Goal: Participate in discussion: Engage in conversation with other users on a specific topic

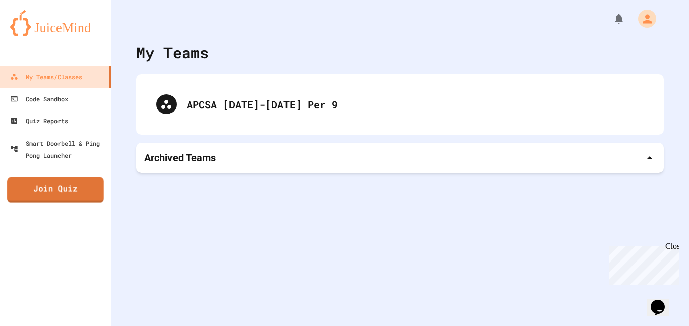
click at [84, 196] on link "Join Quiz" at bounding box center [55, 189] width 97 height 25
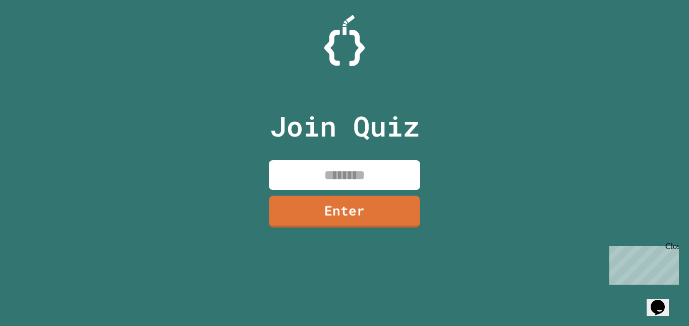
click at [334, 183] on input at bounding box center [344, 175] width 151 height 30
type input "********"
click at [348, 221] on link "Enter" at bounding box center [344, 212] width 151 height 32
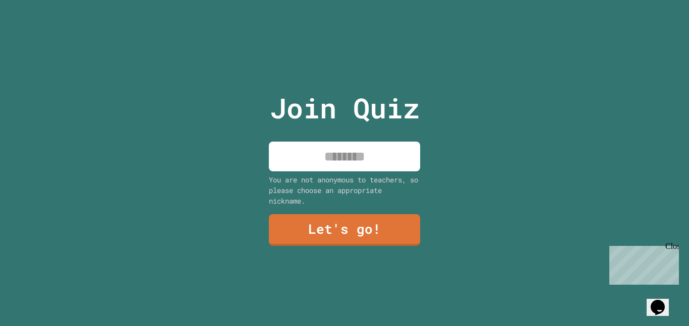
click at [376, 163] on input at bounding box center [344, 157] width 151 height 30
type input "******"
click at [384, 242] on link "Let's go!" at bounding box center [344, 230] width 151 height 32
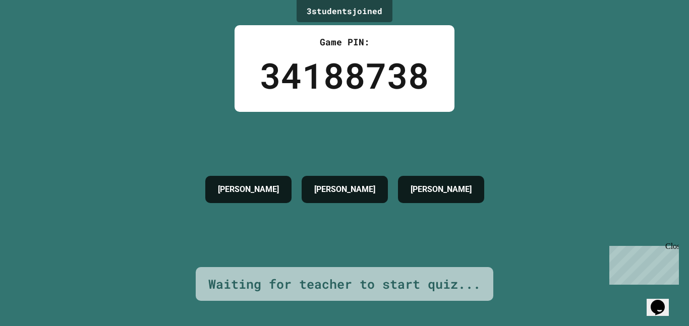
click at [672, 247] on div "Close" at bounding box center [671, 248] width 13 height 13
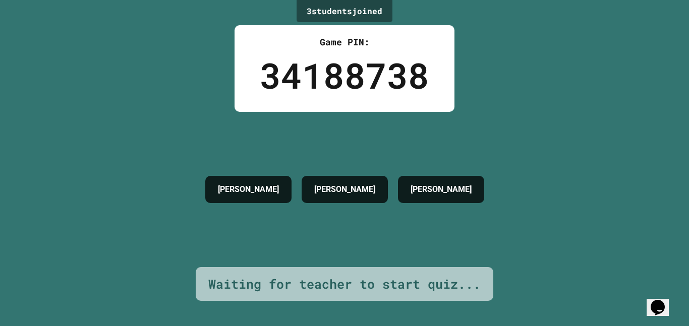
click at [663, 44] on div "3 student s joined Game PIN: 34188738 [PERSON_NAME] J [PERSON_NAME] Waiting for…" at bounding box center [344, 163] width 689 height 326
click at [657, 39] on div "3 student s joined Game PIN: 34188738 [PERSON_NAME] J [PERSON_NAME] Waiting for…" at bounding box center [344, 163] width 689 height 326
click at [607, 96] on div "3 student s joined Game PIN: 34188738 [PERSON_NAME] J [PERSON_NAME] Waiting for…" at bounding box center [344, 163] width 689 height 326
click at [628, 51] on div "3 student s joined Game PIN: 34188738 [PERSON_NAME] J [PERSON_NAME] Waiting for…" at bounding box center [344, 163] width 689 height 326
click at [600, 96] on div "3 student s joined Game PIN: 34188738 [PERSON_NAME] J [PERSON_NAME] Waiting for…" at bounding box center [344, 163] width 689 height 326
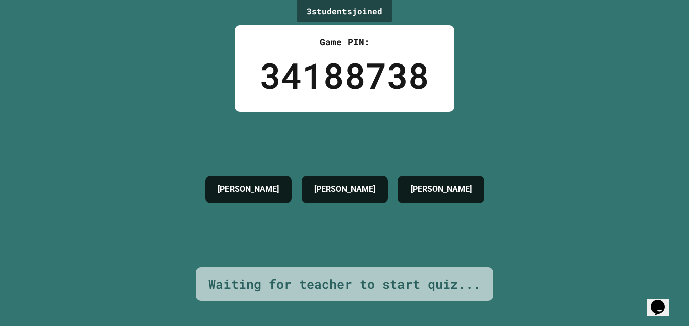
click at [609, 56] on div "3 student s joined Game PIN: 34188738 [PERSON_NAME] J [PERSON_NAME] Waiting for…" at bounding box center [344, 163] width 689 height 326
click at [578, 101] on div "3 student s joined Game PIN: 34188738 [PERSON_NAME] J [PERSON_NAME] Waiting for…" at bounding box center [344, 163] width 689 height 326
click at [558, 111] on div "3 student s joined Game PIN: 34188738 [PERSON_NAME] J [PERSON_NAME] Waiting for…" at bounding box center [344, 163] width 689 height 326
click at [562, 72] on div "3 student s joined Game PIN: 34188738 [PERSON_NAME] J [PERSON_NAME] Waiting for…" at bounding box center [344, 163] width 689 height 326
click at [539, 118] on div "3 student s joined Game PIN: 34188738 [PERSON_NAME] J [PERSON_NAME] Waiting for…" at bounding box center [344, 163] width 689 height 326
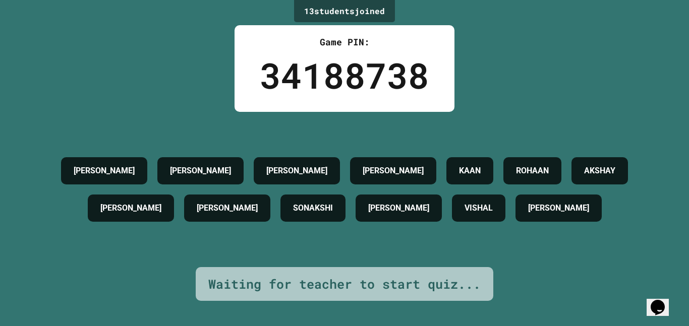
click at [403, 243] on div "[PERSON_NAME] [PERSON_NAME] [PERSON_NAME] [PERSON_NAME] AKSHAY [PERSON_NAME] J …" at bounding box center [344, 189] width 638 height 155
click at [406, 222] on div "[PERSON_NAME]" at bounding box center [398, 208] width 86 height 27
click at [404, 239] on div "[PERSON_NAME] [PERSON_NAME] [PERSON_NAME] [PERSON_NAME] AKSHAY [PERSON_NAME] J …" at bounding box center [344, 189] width 638 height 155
click at [573, 106] on div "13 student s joined Game PIN: 34188738 [PERSON_NAME] [PERSON_NAME] [PERSON_NAME…" at bounding box center [344, 163] width 689 height 326
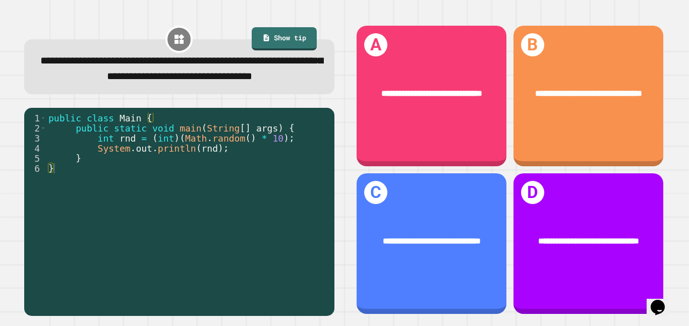
click at [444, 273] on div "**********" at bounding box center [431, 243] width 150 height 141
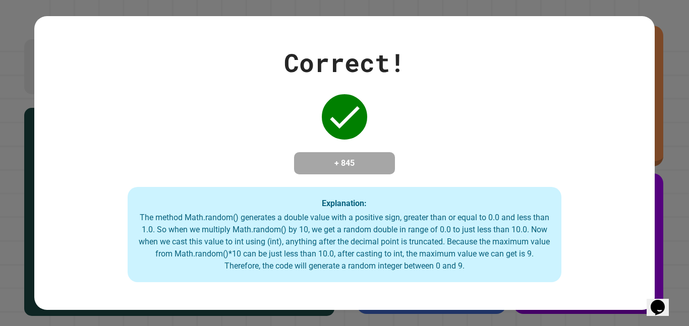
click at [447, 267] on div "The method Math.random() generates a double value with a positive sign, greater…" at bounding box center [345, 242] width 414 height 61
click at [257, 222] on div "The method Math.random() generates a double value with a positive sign, greater…" at bounding box center [345, 242] width 414 height 61
click at [454, 138] on div "Correct! + 845 Explanation: The method Math.random() generates a double value w…" at bounding box center [344, 163] width 620 height 239
click at [352, 232] on div "The method Math.random() generates a double value with a positive sign, greater…" at bounding box center [345, 242] width 414 height 61
click at [353, 229] on div "The method Math.random() generates a double value with a positive sign, greater…" at bounding box center [345, 242] width 414 height 61
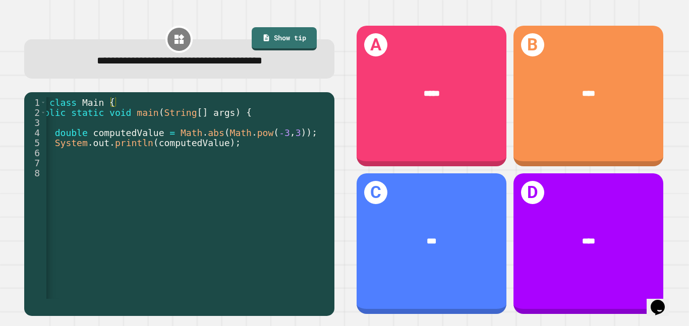
scroll to position [0, 37]
click at [601, 210] on div "D ****" at bounding box center [588, 243] width 150 height 141
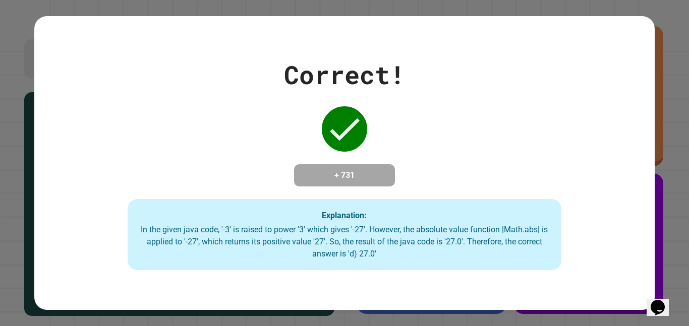
click at [623, 198] on div "Correct! + 731 Explanation: In the given java code, '-3' is raised to power '3'…" at bounding box center [344, 163] width 620 height 215
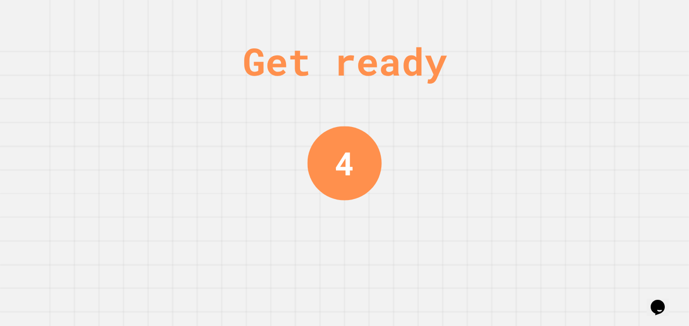
scroll to position [0, 0]
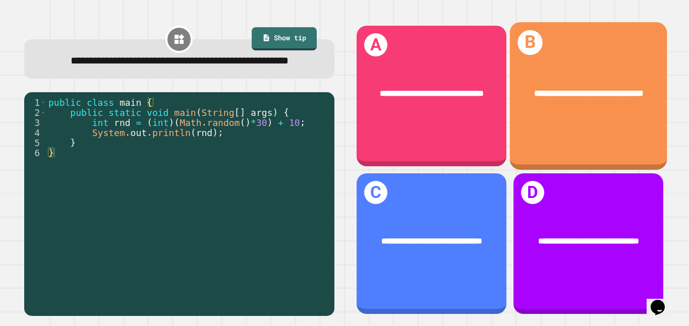
click at [563, 100] on div "**********" at bounding box center [588, 93] width 122 height 13
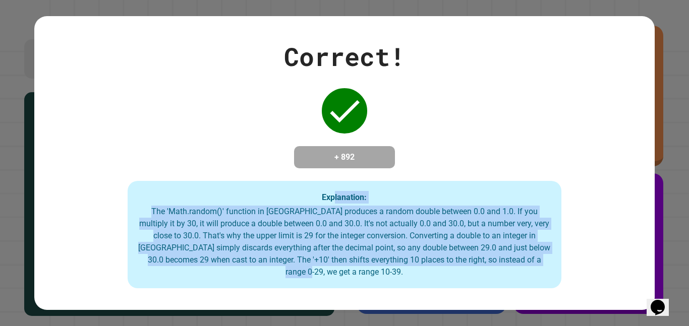
drag, startPoint x: 544, startPoint y: 286, endPoint x: 333, endPoint y: 192, distance: 231.3
click at [333, 192] on div "Explanation: The 'Math.random()' function in [GEOGRAPHIC_DATA] produces a rando…" at bounding box center [345, 235] width 434 height 108
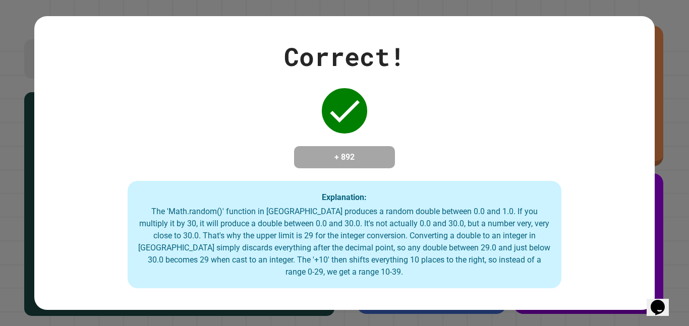
drag, startPoint x: 333, startPoint y: 192, endPoint x: 446, endPoint y: 220, distance: 116.3
click at [446, 220] on div "Explanation: The 'Math.random()' function in [GEOGRAPHIC_DATA] produces a rando…" at bounding box center [345, 235] width 434 height 108
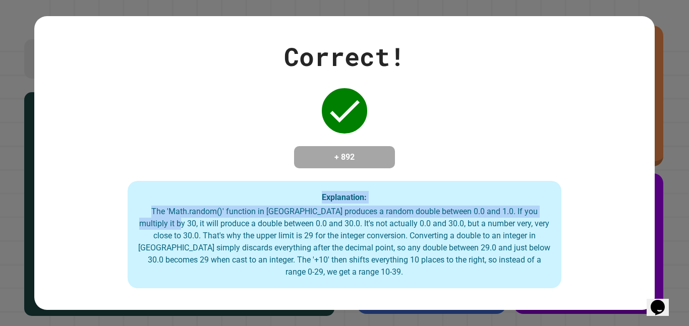
drag, startPoint x: 141, startPoint y: 200, endPoint x: 565, endPoint y: 219, distance: 424.0
click at [565, 219] on div "Correct! + 892 Explanation: The 'Math.random()' function in [GEOGRAPHIC_DATA] p…" at bounding box center [344, 163] width 620 height 251
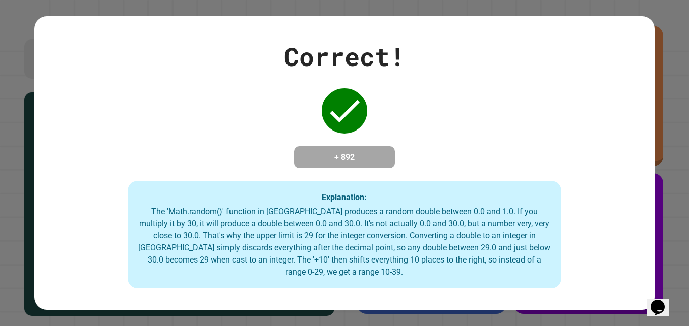
click at [555, 230] on div "Explanation: The 'Math.random()' function in [GEOGRAPHIC_DATA] produces a rando…" at bounding box center [345, 235] width 434 height 108
click at [550, 217] on div "The 'Math.random()' function in [GEOGRAPHIC_DATA] produces a random double betw…" at bounding box center [345, 242] width 414 height 73
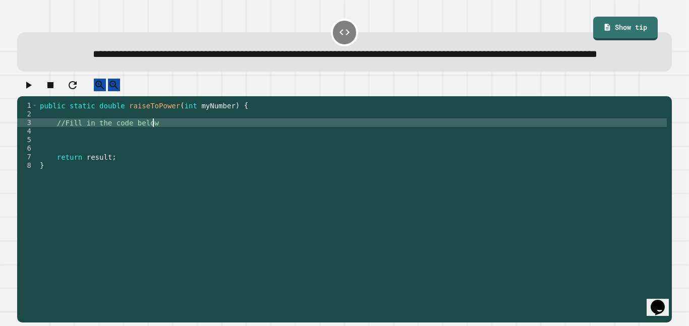
click at [166, 144] on div "public static double raiseToPower ( int myNumber ) { //Fill in the code below r…" at bounding box center [352, 199] width 629 height 197
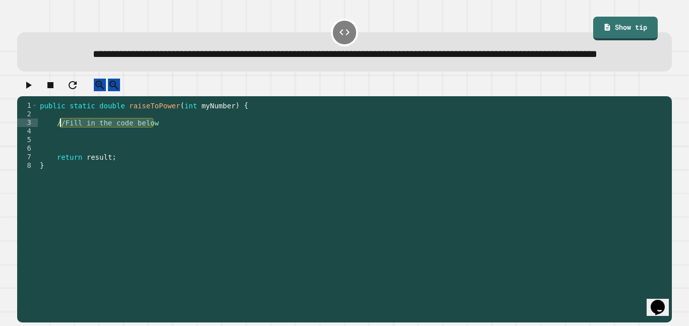
drag, startPoint x: 165, startPoint y: 144, endPoint x: 58, endPoint y: 146, distance: 107.4
click at [58, 146] on div "public static double raiseToPower ( int myNumber ) { //Fill in the code below r…" at bounding box center [352, 199] width 629 height 197
type textarea "**********"
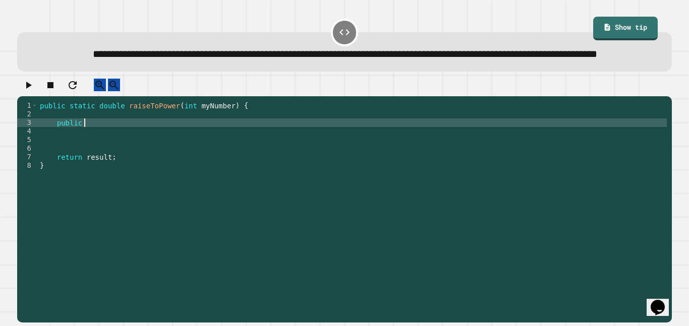
scroll to position [0, 5]
type textarea "*"
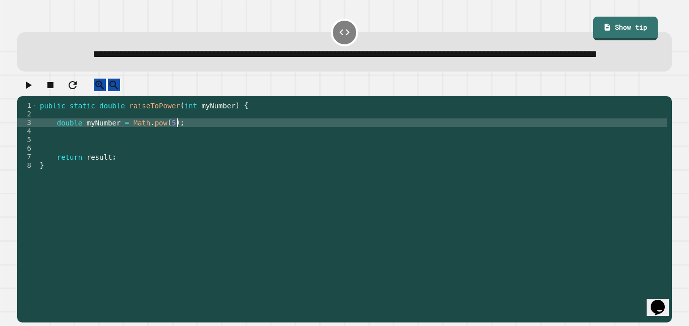
click at [28, 91] on icon "button" at bounding box center [28, 85] width 12 height 12
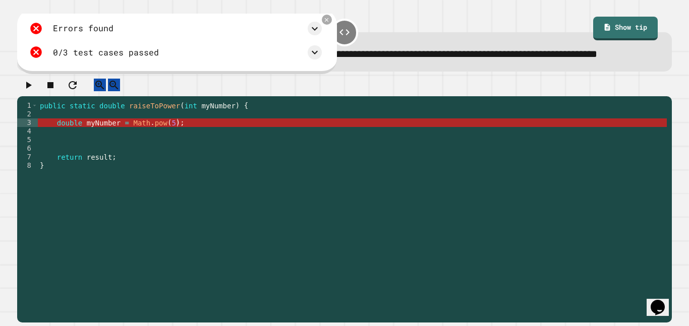
click at [110, 147] on div "public static double raiseToPower ( int myNumber ) { double myNumber = Math . p…" at bounding box center [352, 199] width 629 height 197
click at [61, 149] on div "public static double raiseToPower ( int myNumber ) { double myNumber = Math . p…" at bounding box center [352, 199] width 629 height 197
click at [56, 149] on div "public static double raiseToPower ( int myNumber ) { double myNumber = Math . p…" at bounding box center [352, 199] width 629 height 197
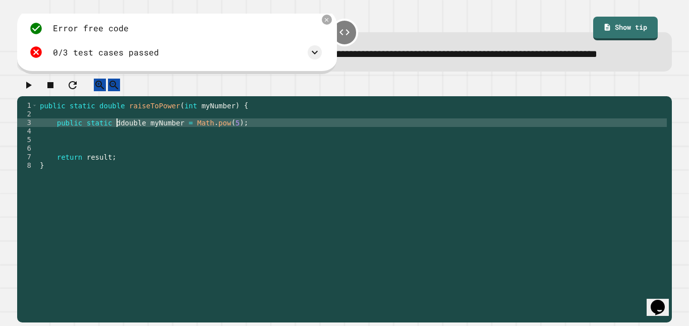
scroll to position [0, 10]
click at [169, 146] on div "public static double raiseToPower ( int myNumber ) { double myNumber = Math . p…" at bounding box center [352, 199] width 629 height 197
click at [180, 148] on div "public static double raiseToPower ( int myNumber ) { double myNumber = Math . p…" at bounding box center [352, 199] width 629 height 197
click at [326, 24] on icon at bounding box center [326, 20] width 7 height 7
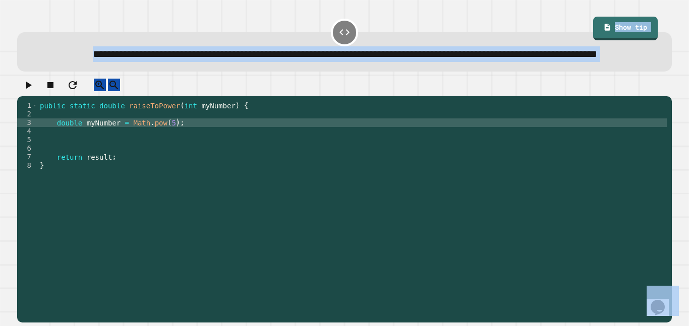
drag, startPoint x: 28, startPoint y: 45, endPoint x: 350, endPoint y: 279, distance: 397.4
click at [350, 279] on div "**********" at bounding box center [344, 170] width 661 height 313
copy body "**********"
click at [330, 59] on span "**********" at bounding box center [345, 54] width 504 height 10
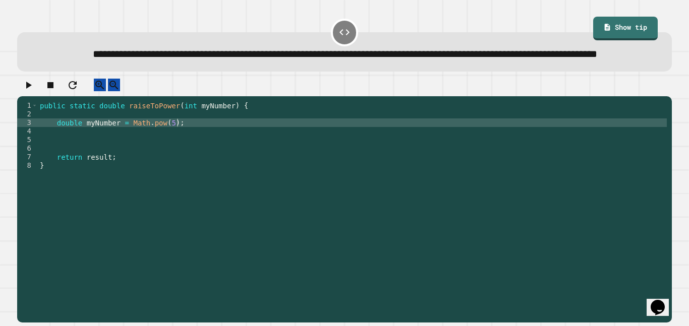
click at [165, 153] on div "public static double raiseToPower ( int myNumber ) { double myNumber = Math . p…" at bounding box center [352, 199] width 629 height 197
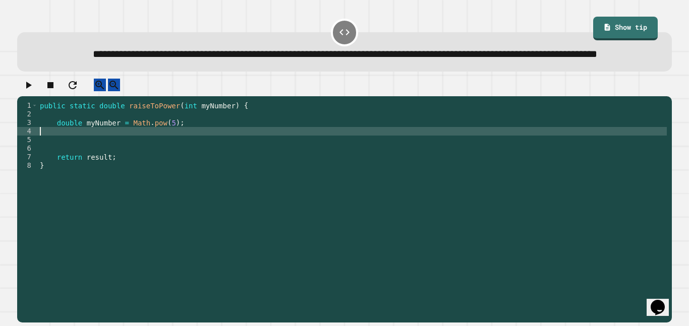
scroll to position [0, 0]
click at [163, 149] on div "public static double raiseToPower ( int myNumber ) { double myNumber = Math . p…" at bounding box center [352, 199] width 629 height 197
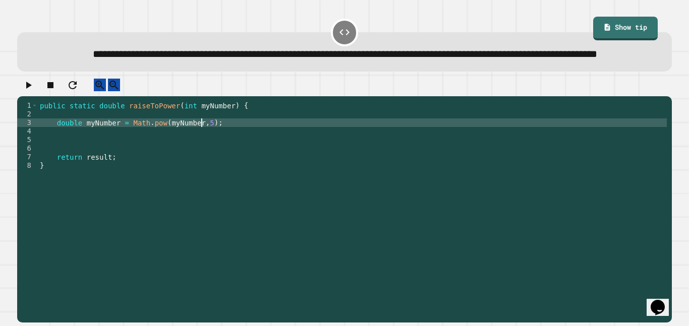
scroll to position [0, 21]
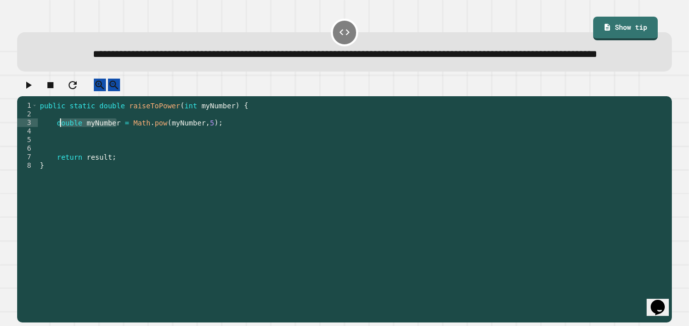
drag, startPoint x: 117, startPoint y: 149, endPoint x: 59, endPoint y: 148, distance: 58.0
click at [59, 148] on div "public static double raiseToPower ( int myNumber ) { double myNumber = Math . p…" at bounding box center [352, 199] width 629 height 197
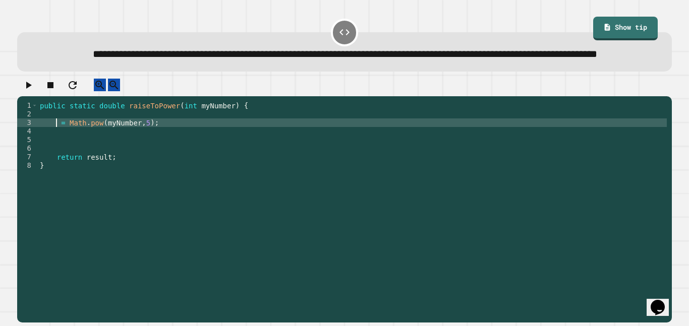
scroll to position [0, 3]
click at [32, 89] on icon "button" at bounding box center [29, 85] width 6 height 7
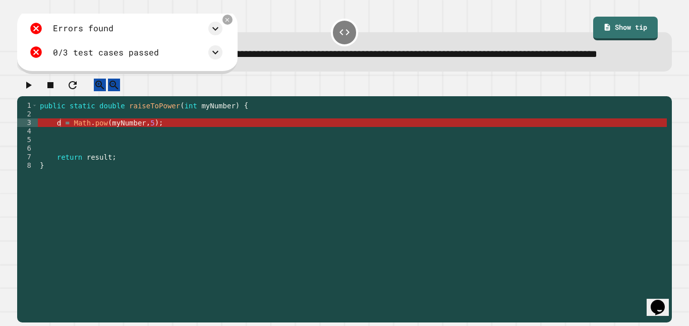
scroll to position [0, 0]
click at [153, 159] on div "public static double raiseToPower ( int myNumber ) { d = Math . pow ( myNumber …" at bounding box center [352, 199] width 629 height 197
click at [65, 146] on div "public static double raiseToPower ( int myNumber ) { d = Math . pow ( myNumber …" at bounding box center [352, 199] width 629 height 197
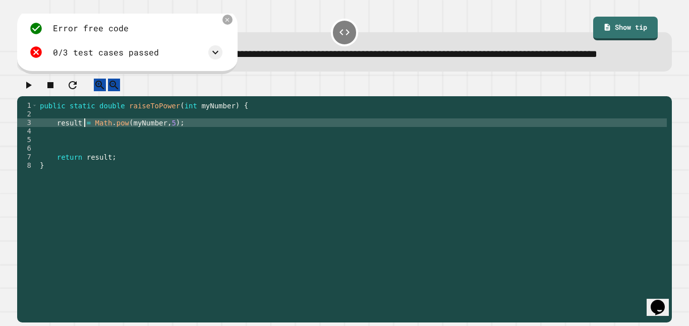
scroll to position [0, 6]
click at [34, 91] on icon "button" at bounding box center [28, 85] width 12 height 12
click at [79, 149] on div "public static double raiseToPower ( int myNumber ) { result = Math . pow ( myNu…" at bounding box center [352, 199] width 629 height 197
type textarea "**********"
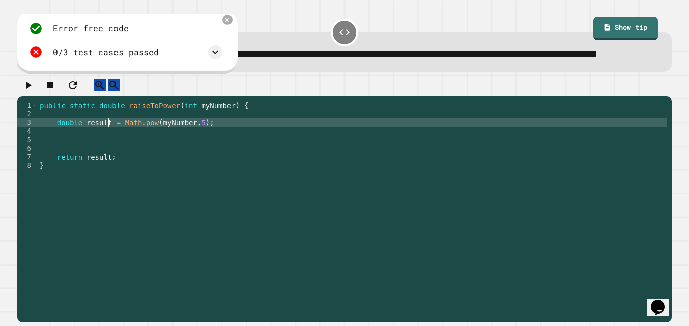
click at [32, 89] on icon "button" at bounding box center [29, 85] width 6 height 7
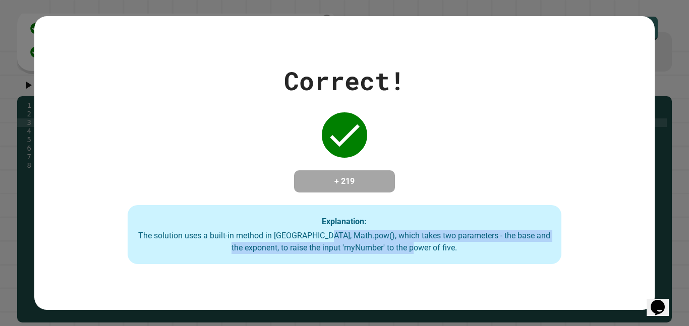
drag, startPoint x: 481, startPoint y: 259, endPoint x: 348, endPoint y: 232, distance: 136.2
click at [348, 232] on div "Explanation: The solution uses a built-in method in [GEOGRAPHIC_DATA], Math.pow…" at bounding box center [345, 234] width 434 height 59
click at [479, 283] on div "Correct! + 219 Explanation: The solution uses a built-in method in [GEOGRAPHIC_…" at bounding box center [344, 162] width 620 height 293
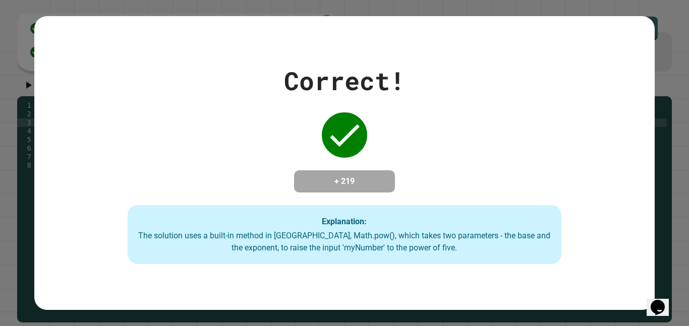
click at [479, 283] on div "Correct! + 219 Explanation: The solution uses a built-in method in [GEOGRAPHIC_…" at bounding box center [344, 162] width 620 height 293
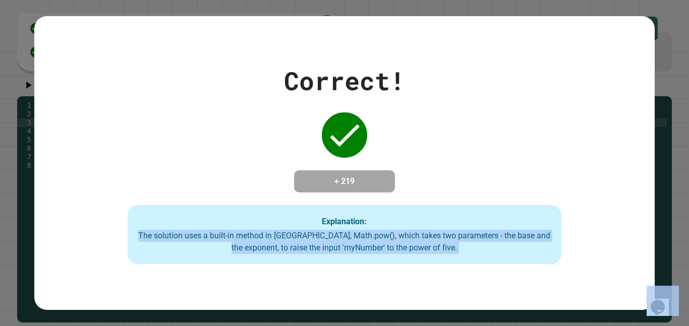
click at [479, 283] on div "Correct! + 219 Explanation: The solution uses a built-in method in [GEOGRAPHIC_…" at bounding box center [344, 162] width 620 height 293
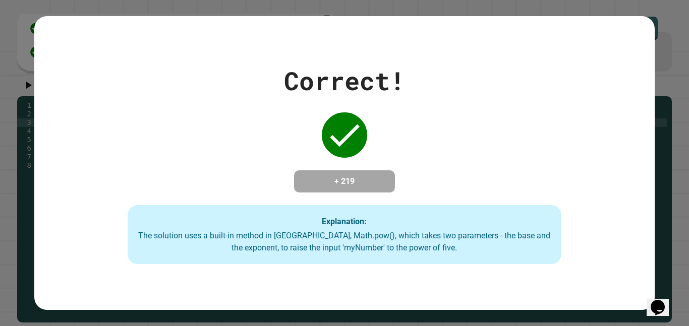
click at [479, 283] on div "Correct! + 219 Explanation: The solution uses a built-in method in [GEOGRAPHIC_…" at bounding box center [344, 162] width 620 height 293
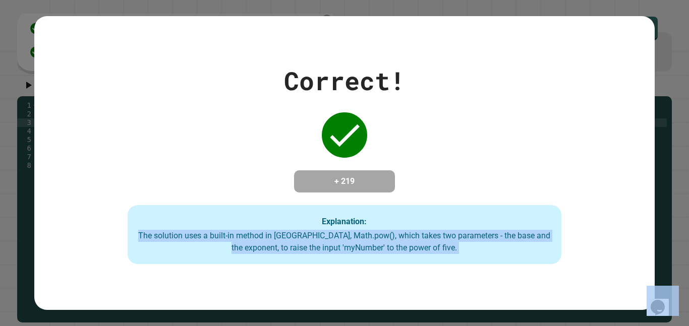
click at [479, 283] on div "Correct! + 219 Explanation: The solution uses a built-in method in [GEOGRAPHIC_…" at bounding box center [344, 162] width 620 height 293
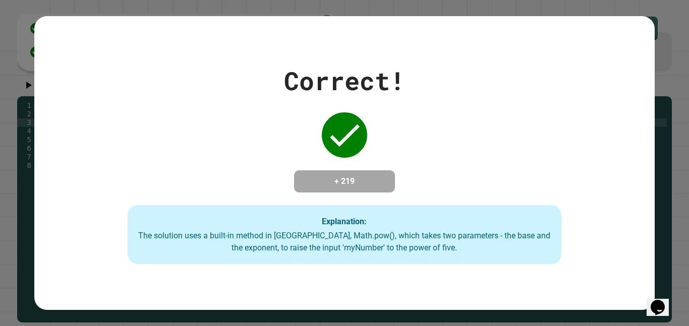
click at [479, 283] on div "Correct! + 219 Explanation: The solution uses a built-in method in [GEOGRAPHIC_…" at bounding box center [344, 162] width 620 height 293
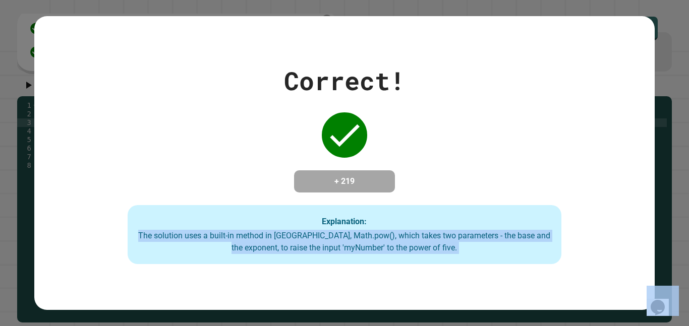
click at [479, 283] on div "Correct! + 219 Explanation: The solution uses a built-in method in [GEOGRAPHIC_…" at bounding box center [344, 162] width 620 height 293
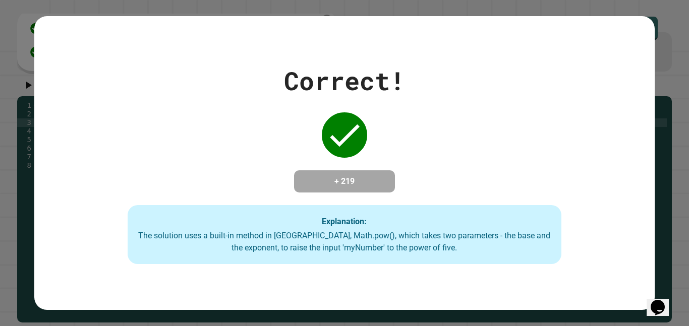
click at [479, 283] on div "Correct! + 219 Explanation: The solution uses a built-in method in [GEOGRAPHIC_…" at bounding box center [344, 162] width 620 height 293
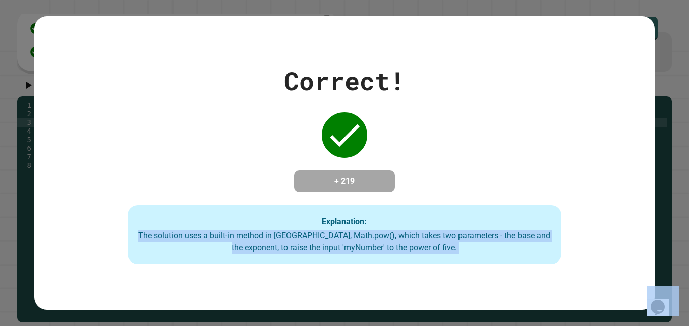
click at [479, 283] on div "Correct! + 219 Explanation: The solution uses a built-in method in [GEOGRAPHIC_…" at bounding box center [344, 162] width 620 height 293
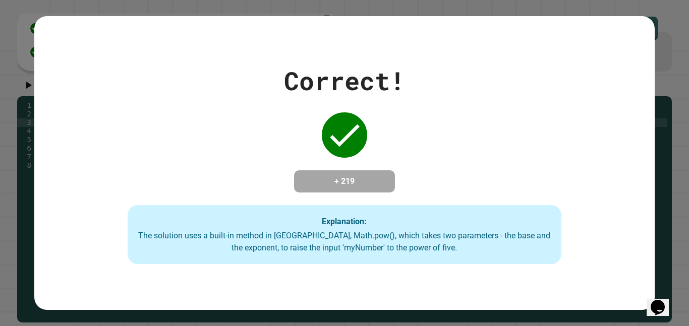
click at [479, 283] on div "Correct! + 219 Explanation: The solution uses a built-in method in [GEOGRAPHIC_…" at bounding box center [344, 162] width 620 height 293
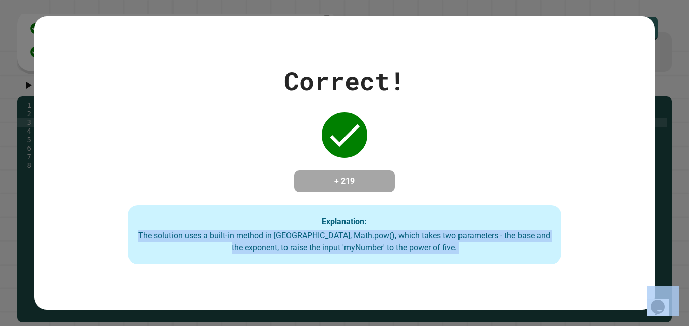
click at [479, 283] on div "Correct! + 219 Explanation: The solution uses a built-in method in [GEOGRAPHIC_…" at bounding box center [344, 162] width 620 height 293
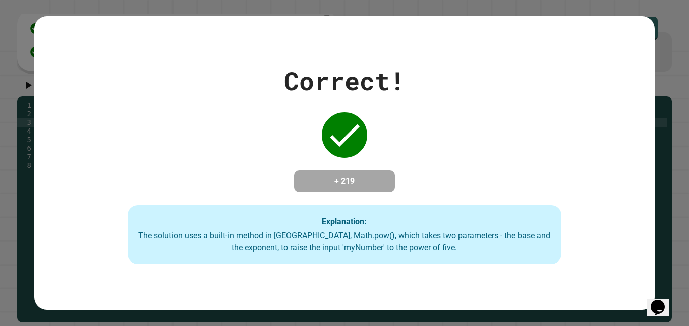
click at [479, 283] on div "Correct! + 219 Explanation: The solution uses a built-in method in [GEOGRAPHIC_…" at bounding box center [344, 162] width 620 height 293
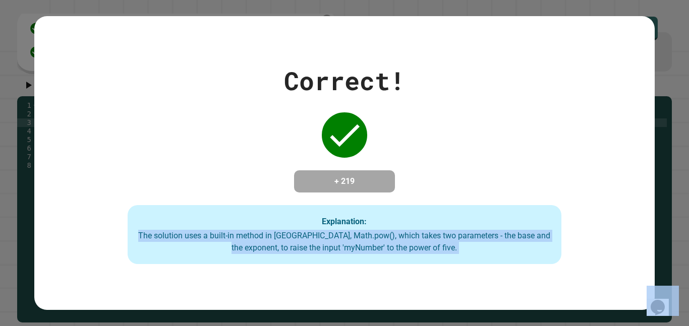
click at [479, 283] on div "Correct! + 219 Explanation: The solution uses a built-in method in [GEOGRAPHIC_…" at bounding box center [344, 162] width 620 height 293
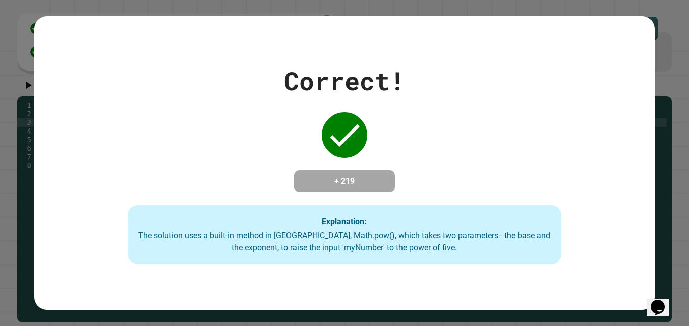
click at [479, 283] on div "Correct! + 219 Explanation: The solution uses a built-in method in [GEOGRAPHIC_…" at bounding box center [344, 162] width 620 height 293
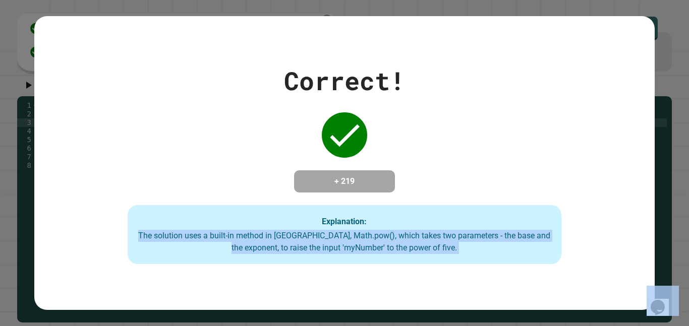
click at [479, 283] on div "Correct! + 219 Explanation: The solution uses a built-in method in [GEOGRAPHIC_…" at bounding box center [344, 162] width 620 height 293
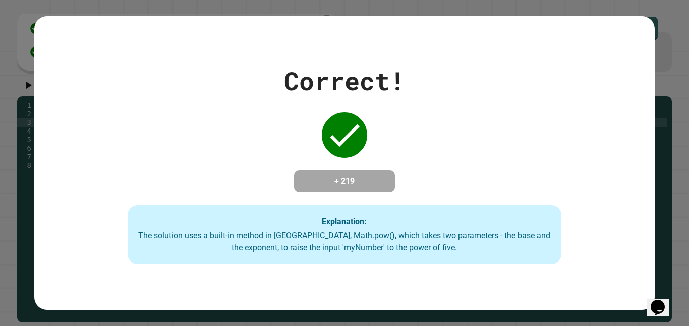
click at [479, 283] on div "Correct! + 219 Explanation: The solution uses a built-in method in [GEOGRAPHIC_…" at bounding box center [344, 162] width 620 height 293
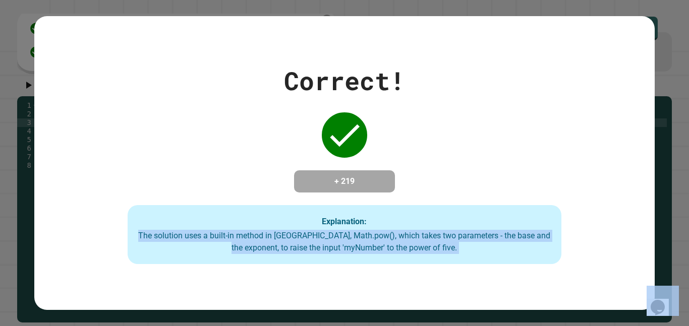
click at [479, 283] on div "Correct! + 219 Explanation: The solution uses a built-in method in [GEOGRAPHIC_…" at bounding box center [344, 162] width 620 height 293
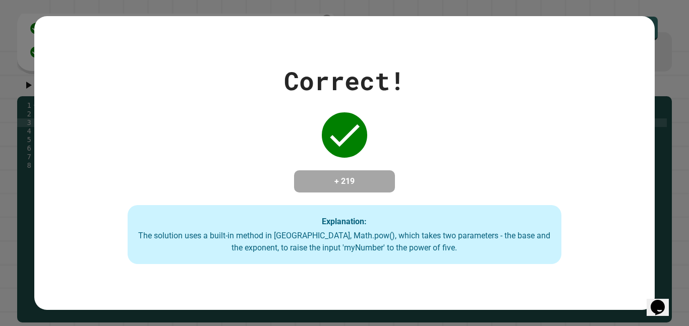
click at [479, 283] on div "Correct! + 219 Explanation: The solution uses a built-in method in [GEOGRAPHIC_…" at bounding box center [344, 162] width 620 height 293
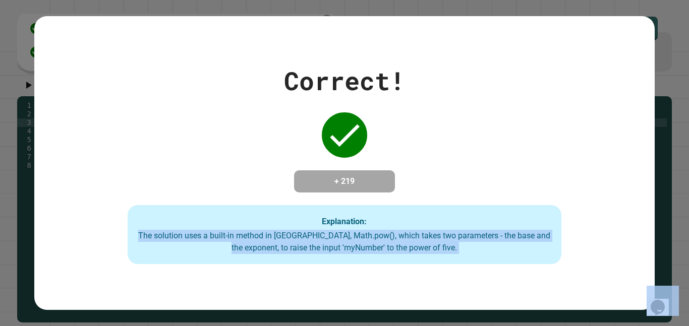
click at [479, 283] on div "Correct! + 219 Explanation: The solution uses a built-in method in [GEOGRAPHIC_…" at bounding box center [344, 162] width 620 height 293
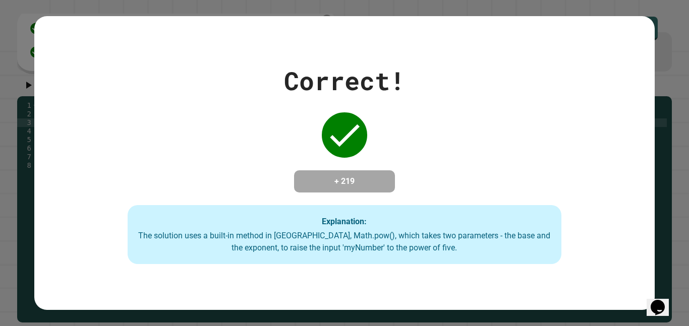
click at [479, 283] on div "Correct! + 219 Explanation: The solution uses a built-in method in [GEOGRAPHIC_…" at bounding box center [344, 162] width 620 height 293
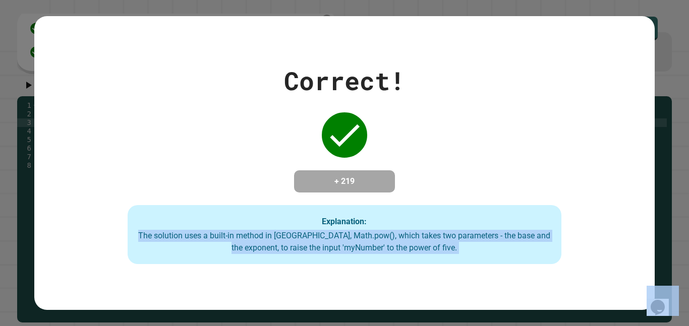
click at [479, 283] on div "Correct! + 219 Explanation: The solution uses a built-in method in [GEOGRAPHIC_…" at bounding box center [344, 162] width 620 height 293
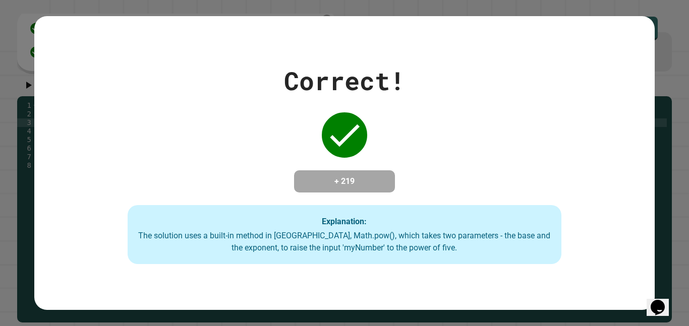
click at [479, 283] on div "Correct! + 219 Explanation: The solution uses a built-in method in [GEOGRAPHIC_…" at bounding box center [344, 162] width 620 height 293
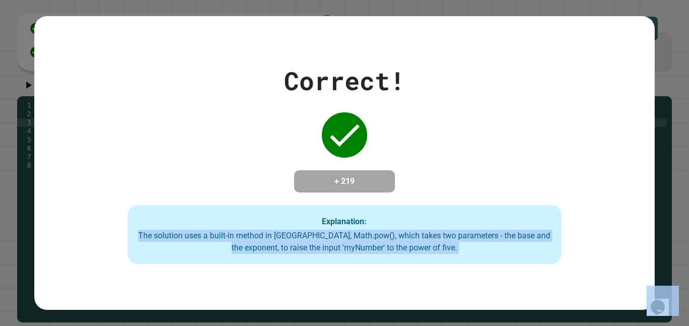
click at [479, 283] on div "Correct! + 219 Explanation: The solution uses a built-in method in [GEOGRAPHIC_…" at bounding box center [344, 162] width 620 height 293
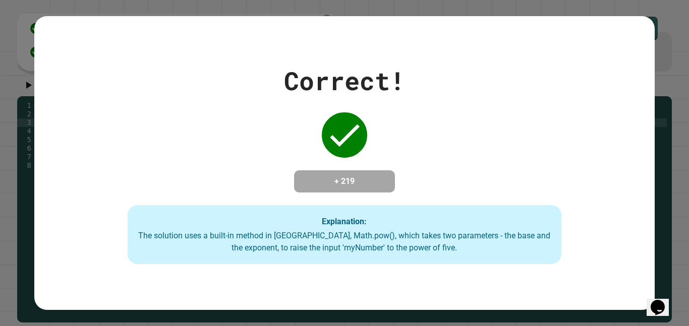
click at [479, 283] on div "Correct! + 219 Explanation: The solution uses a built-in method in [GEOGRAPHIC_…" at bounding box center [344, 162] width 620 height 293
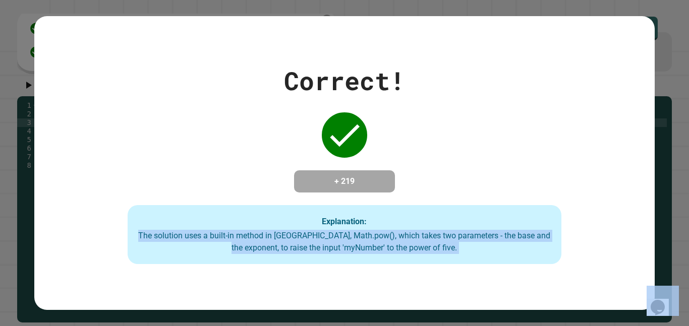
click at [479, 283] on div "Correct! + 219 Explanation: The solution uses a built-in method in [GEOGRAPHIC_…" at bounding box center [344, 162] width 620 height 293
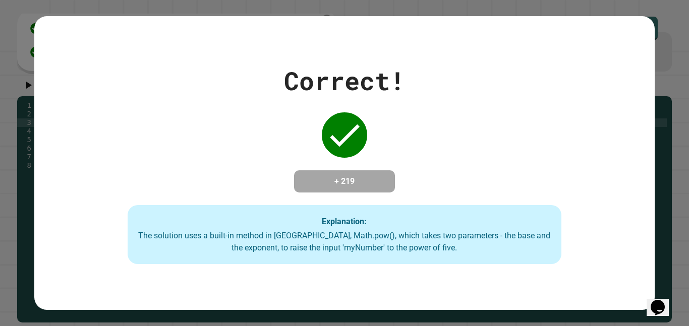
click at [479, 283] on div "Correct! + 219 Explanation: The solution uses a built-in method in [GEOGRAPHIC_…" at bounding box center [344, 162] width 620 height 293
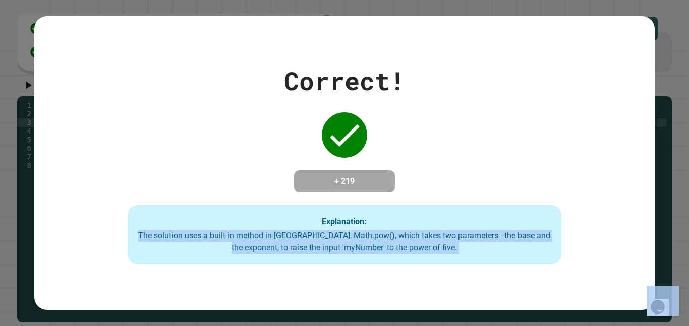
click at [479, 283] on div "Correct! + 219 Explanation: The solution uses a built-in method in [GEOGRAPHIC_…" at bounding box center [344, 162] width 620 height 293
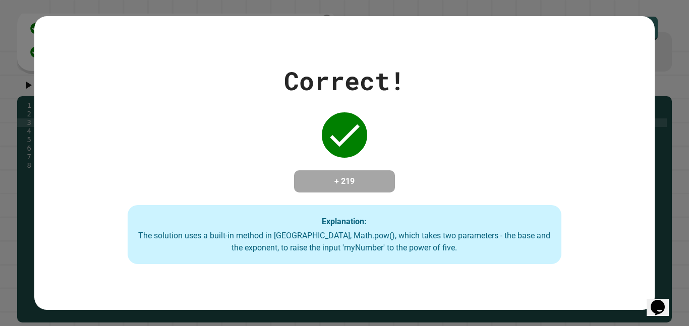
click at [479, 283] on div "Correct! + 219 Explanation: The solution uses a built-in method in [GEOGRAPHIC_…" at bounding box center [344, 162] width 620 height 293
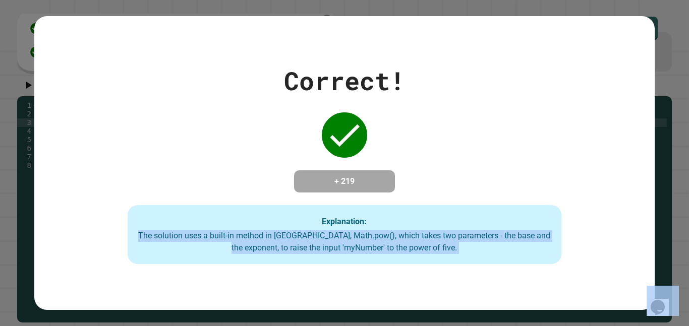
click at [479, 283] on div "Correct! + 219 Explanation: The solution uses a built-in method in [GEOGRAPHIC_…" at bounding box center [344, 162] width 620 height 293
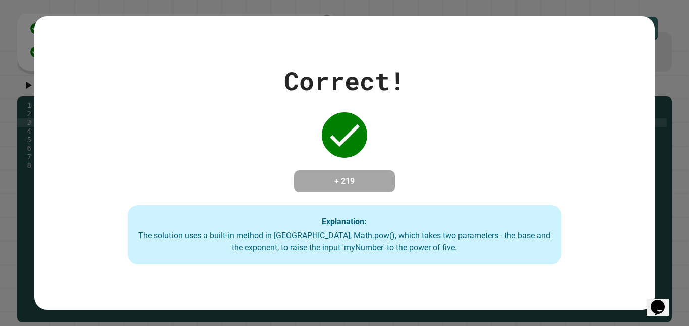
click at [479, 283] on div "Correct! + 219 Explanation: The solution uses a built-in method in [GEOGRAPHIC_…" at bounding box center [344, 162] width 620 height 293
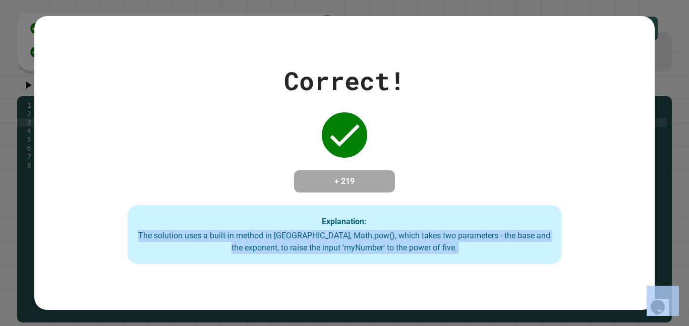
click at [479, 283] on div "Correct! + 219 Explanation: The solution uses a built-in method in [GEOGRAPHIC_…" at bounding box center [344, 162] width 620 height 293
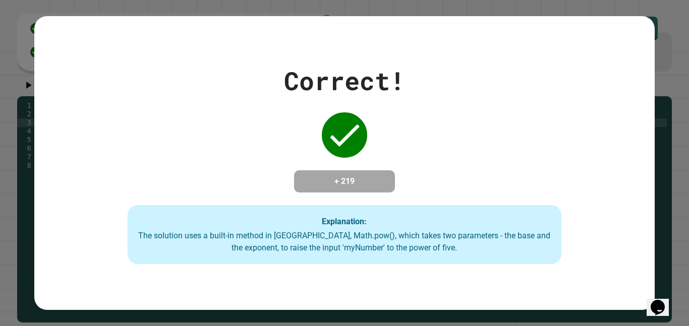
click at [479, 283] on div "Correct! + 219 Explanation: The solution uses a built-in method in [GEOGRAPHIC_…" at bounding box center [344, 162] width 620 height 293
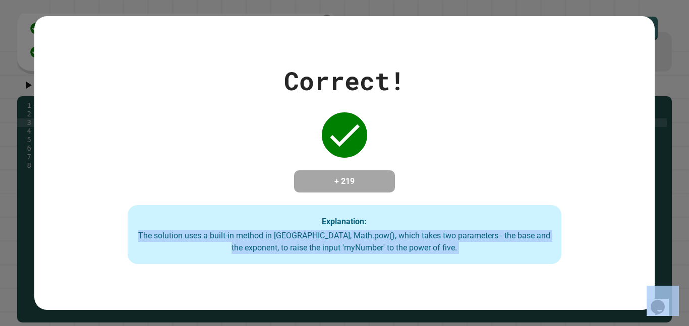
click at [479, 283] on div "Correct! + 219 Explanation: The solution uses a built-in method in [GEOGRAPHIC_…" at bounding box center [344, 162] width 620 height 293
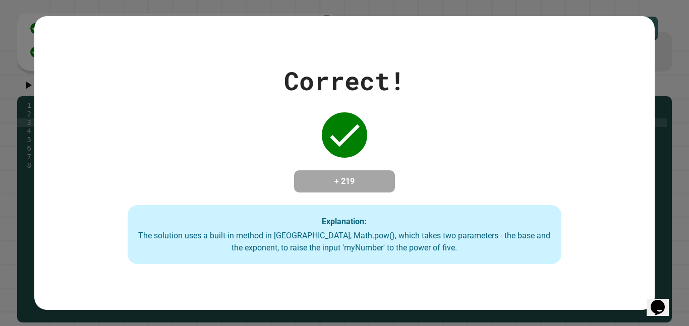
click at [479, 283] on div "Correct! + 219 Explanation: The solution uses a built-in method in [GEOGRAPHIC_…" at bounding box center [344, 162] width 620 height 293
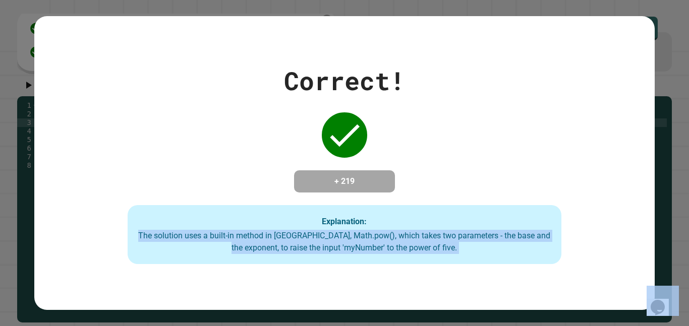
click at [479, 283] on div "Correct! + 219 Explanation: The solution uses a built-in method in [GEOGRAPHIC_…" at bounding box center [344, 162] width 620 height 293
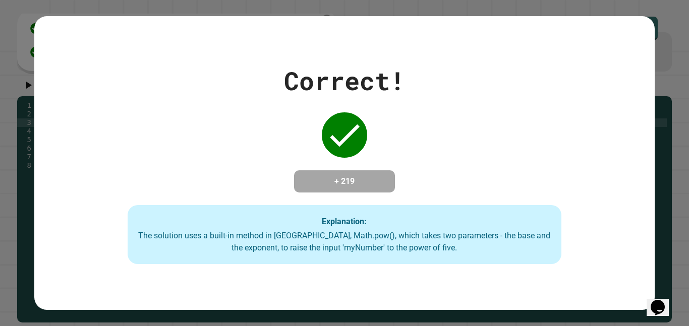
click at [479, 283] on div "Correct! + 219 Explanation: The solution uses a built-in method in [GEOGRAPHIC_…" at bounding box center [344, 162] width 620 height 293
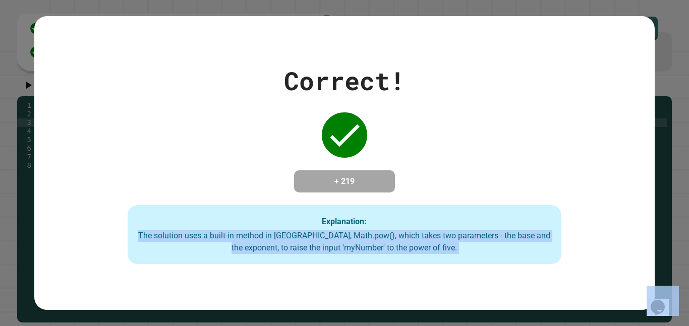
click at [479, 283] on div "Correct! + 219 Explanation: The solution uses a built-in method in [GEOGRAPHIC_…" at bounding box center [344, 162] width 620 height 293
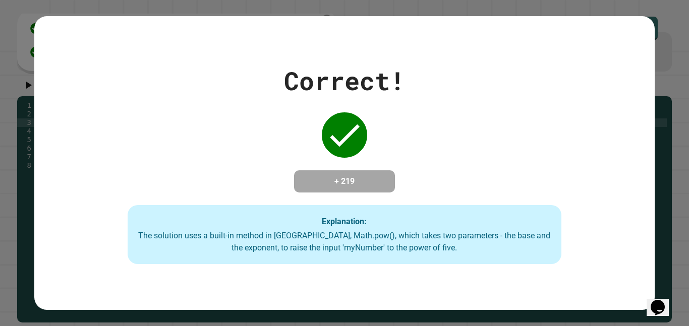
click at [479, 283] on div "Correct! + 219 Explanation: The solution uses a built-in method in [GEOGRAPHIC_…" at bounding box center [344, 162] width 620 height 293
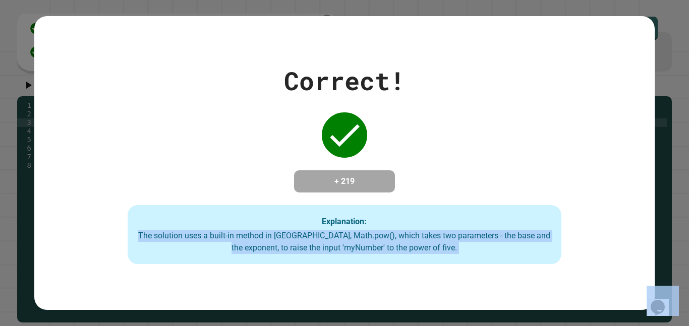
click at [479, 283] on div "Correct! + 219 Explanation: The solution uses a built-in method in [GEOGRAPHIC_…" at bounding box center [344, 162] width 620 height 293
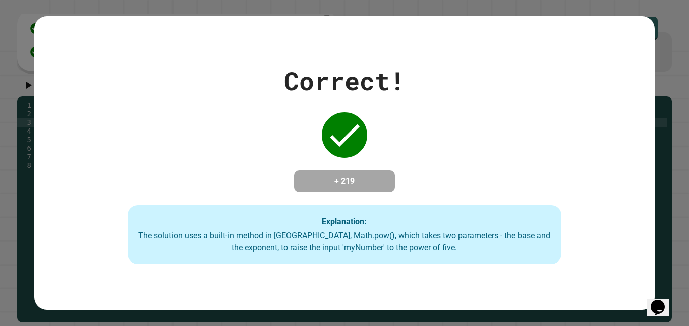
click at [479, 283] on div "Correct! + 219 Explanation: The solution uses a built-in method in [GEOGRAPHIC_…" at bounding box center [344, 162] width 620 height 293
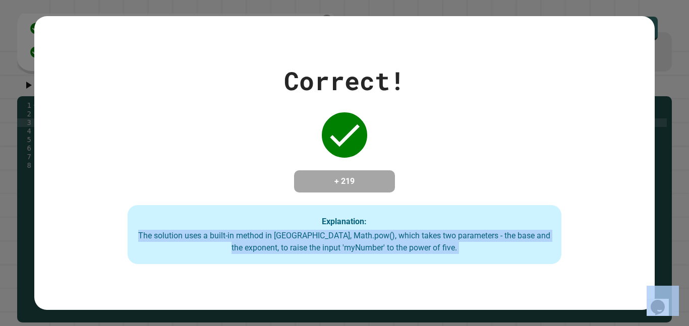
click at [479, 283] on div "Correct! + 219 Explanation: The solution uses a built-in method in [GEOGRAPHIC_…" at bounding box center [344, 162] width 620 height 293
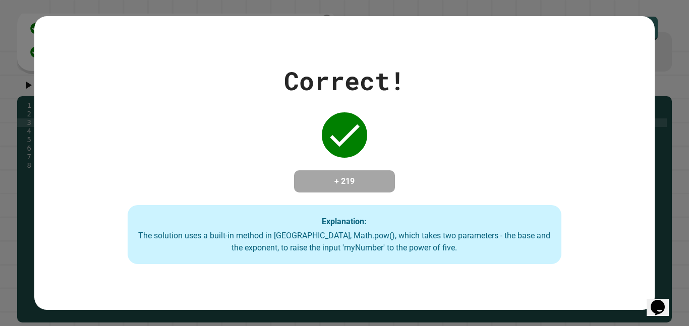
click at [479, 283] on div "Correct! + 219 Explanation: The solution uses a built-in method in [GEOGRAPHIC_…" at bounding box center [344, 162] width 620 height 293
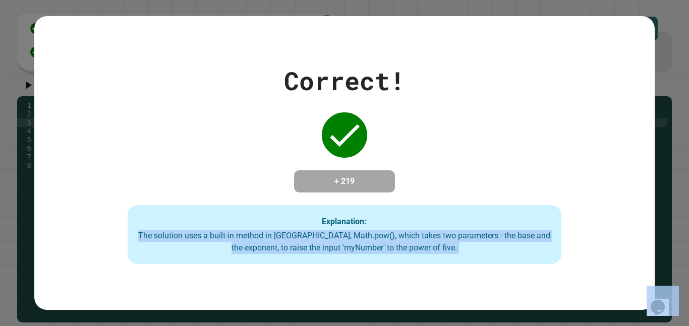
click at [479, 283] on div "Correct! + 219 Explanation: The solution uses a built-in method in [GEOGRAPHIC_…" at bounding box center [344, 162] width 620 height 293
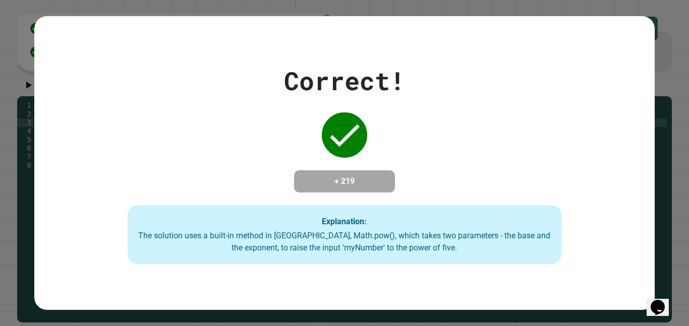
click at [479, 283] on div "Correct! + 219 Explanation: The solution uses a built-in method in [GEOGRAPHIC_…" at bounding box center [344, 162] width 620 height 293
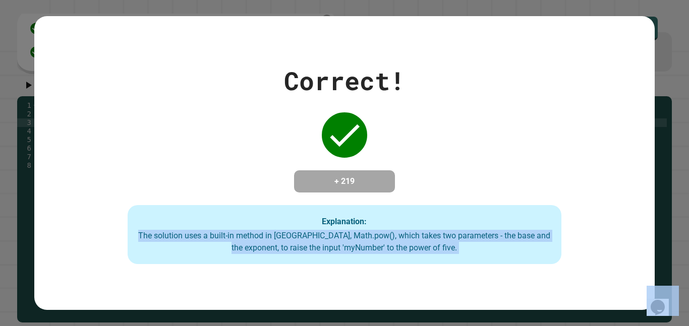
click at [479, 283] on div "Correct! + 219 Explanation: The solution uses a built-in method in [GEOGRAPHIC_…" at bounding box center [344, 162] width 620 height 293
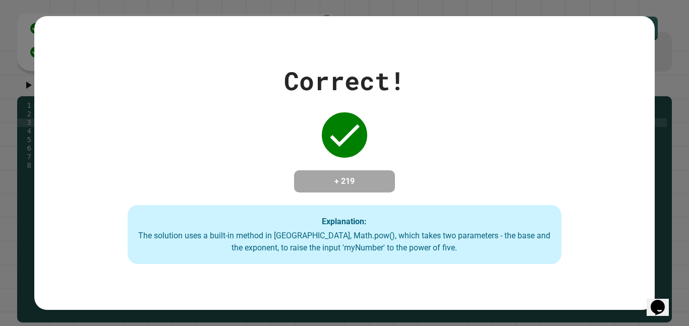
click at [479, 283] on div "Correct! + 219 Explanation: The solution uses a built-in method in [GEOGRAPHIC_…" at bounding box center [344, 162] width 620 height 293
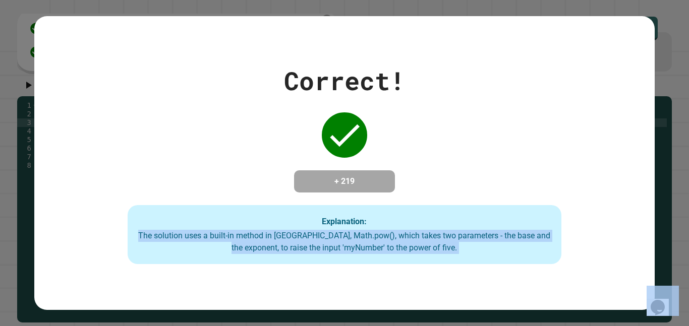
click at [479, 283] on div "Correct! + 219 Explanation: The solution uses a built-in method in [GEOGRAPHIC_…" at bounding box center [344, 162] width 620 height 293
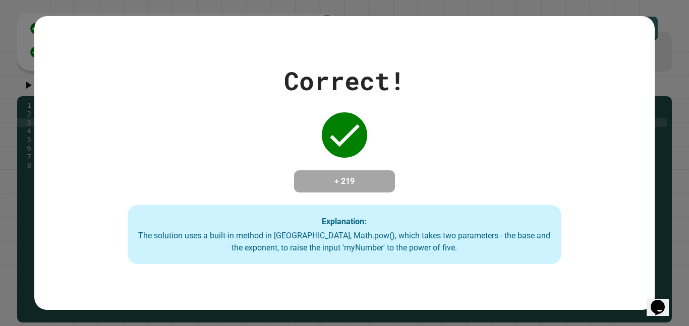
click at [479, 283] on div "Correct! + 219 Explanation: The solution uses a built-in method in [GEOGRAPHIC_…" at bounding box center [344, 162] width 620 height 293
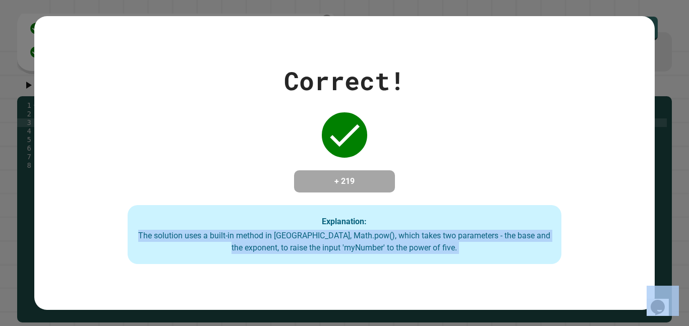
click at [479, 283] on div "Correct! + 219 Explanation: The solution uses a built-in method in [GEOGRAPHIC_…" at bounding box center [344, 162] width 620 height 293
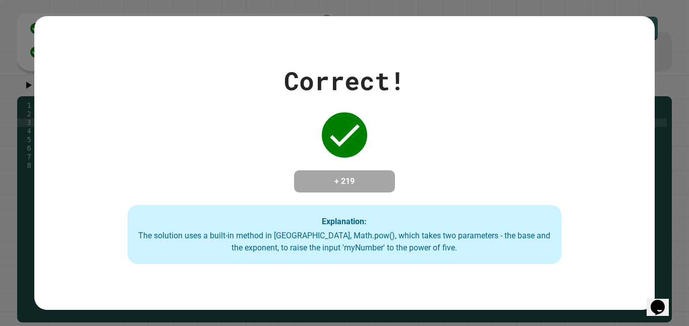
click at [479, 283] on div "Correct! + 219 Explanation: The solution uses a built-in method in [GEOGRAPHIC_…" at bounding box center [344, 162] width 620 height 293
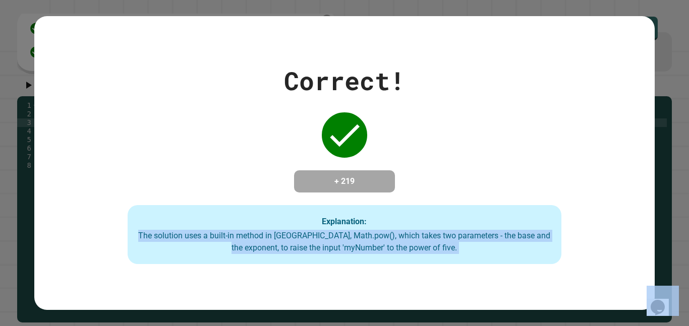
click at [479, 283] on div "Correct! + 219 Explanation: The solution uses a built-in method in [GEOGRAPHIC_…" at bounding box center [344, 162] width 620 height 293
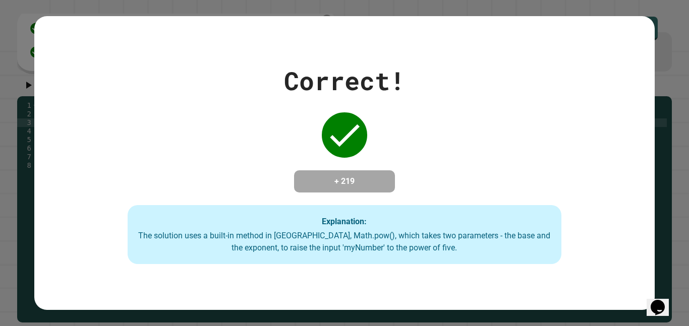
click at [479, 283] on div "Correct! + 219 Explanation: The solution uses a built-in method in [GEOGRAPHIC_…" at bounding box center [344, 162] width 620 height 293
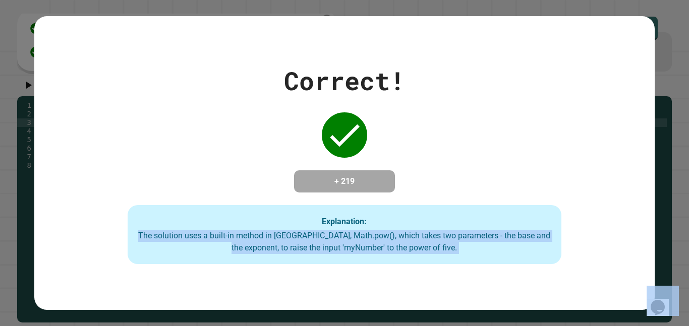
click at [479, 283] on div "Correct! + 219 Explanation: The solution uses a built-in method in [GEOGRAPHIC_…" at bounding box center [344, 162] width 620 height 293
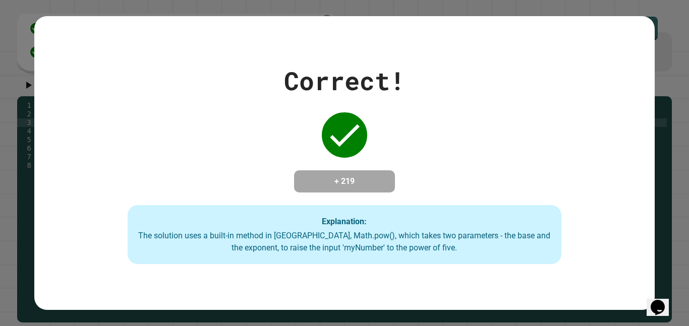
click at [479, 283] on div "Correct! + 219 Explanation: The solution uses a built-in method in [GEOGRAPHIC_…" at bounding box center [344, 162] width 620 height 293
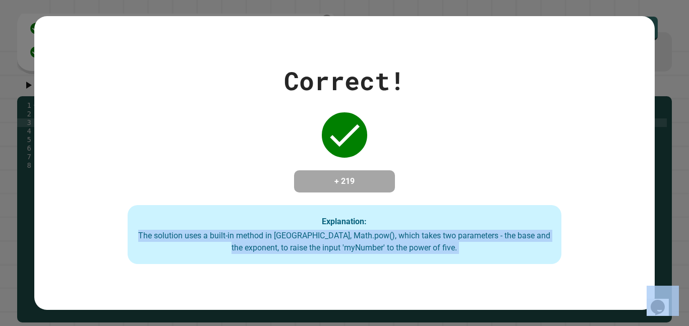
click at [479, 283] on div "Correct! + 219 Explanation: The solution uses a built-in method in [GEOGRAPHIC_…" at bounding box center [344, 162] width 620 height 293
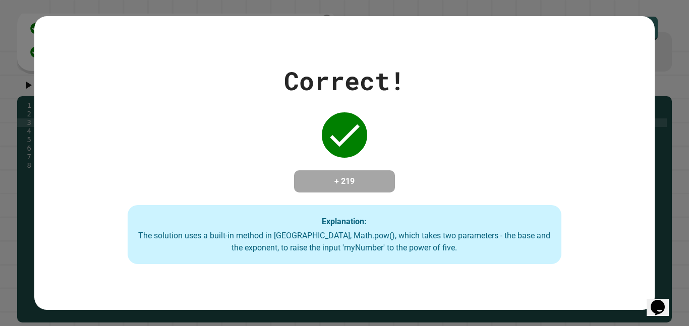
click at [479, 283] on div "Correct! + 219 Explanation: The solution uses a built-in method in [GEOGRAPHIC_…" at bounding box center [344, 162] width 620 height 293
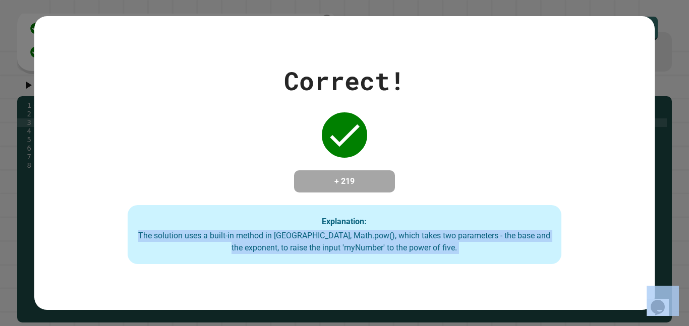
click at [479, 283] on div "Correct! + 219 Explanation: The solution uses a built-in method in [GEOGRAPHIC_…" at bounding box center [344, 162] width 620 height 293
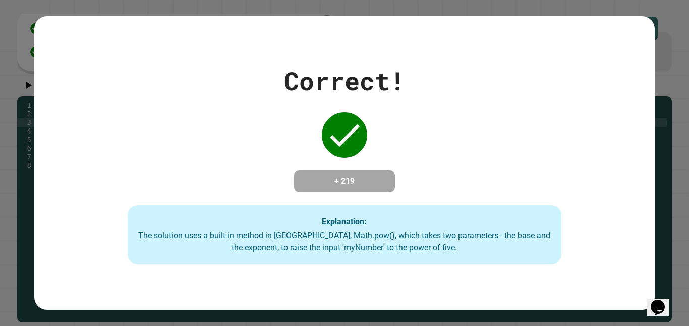
click at [479, 283] on div "Correct! + 219 Explanation: The solution uses a built-in method in [GEOGRAPHIC_…" at bounding box center [344, 162] width 620 height 293
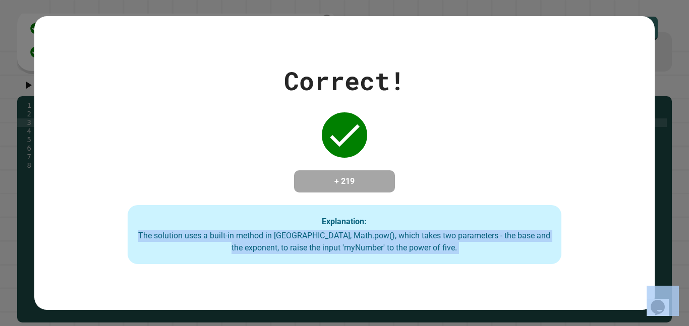
click at [479, 283] on div "Correct! + 219 Explanation: The solution uses a built-in method in [GEOGRAPHIC_…" at bounding box center [344, 162] width 620 height 293
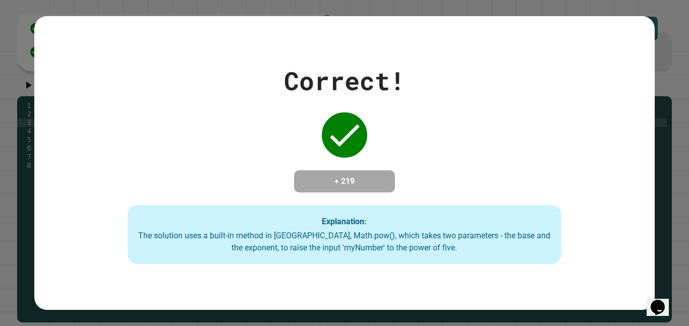
click at [479, 283] on div "Correct! + 219 Explanation: The solution uses a built-in method in [GEOGRAPHIC_…" at bounding box center [344, 162] width 620 height 293
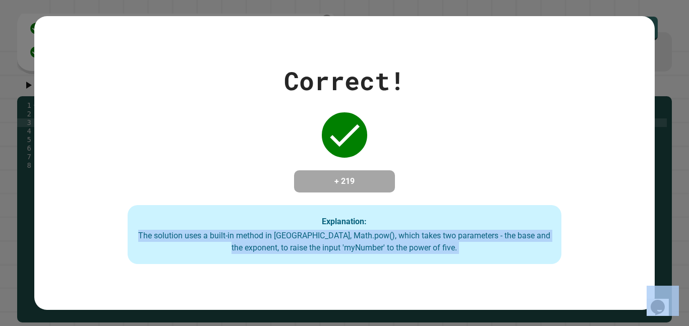
click at [479, 283] on div "Correct! + 219 Explanation: The solution uses a built-in method in [GEOGRAPHIC_…" at bounding box center [344, 162] width 620 height 293
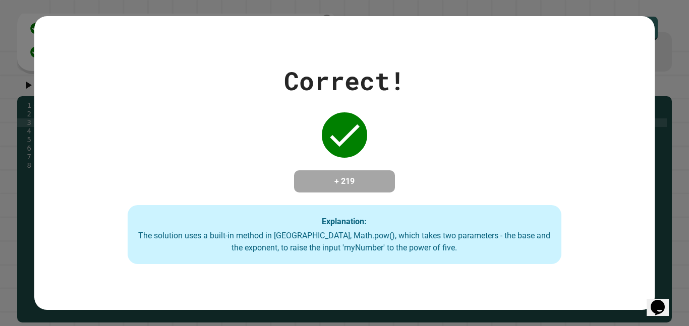
click at [479, 283] on div "Correct! + 219 Explanation: The solution uses a built-in method in [GEOGRAPHIC_…" at bounding box center [344, 162] width 620 height 293
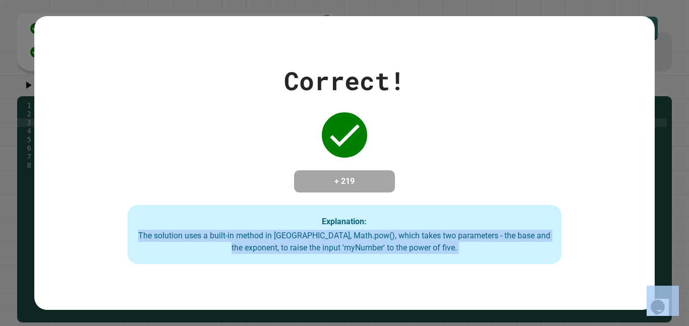
click at [479, 283] on div "Correct! + 219 Explanation: The solution uses a built-in method in [GEOGRAPHIC_…" at bounding box center [344, 162] width 620 height 293
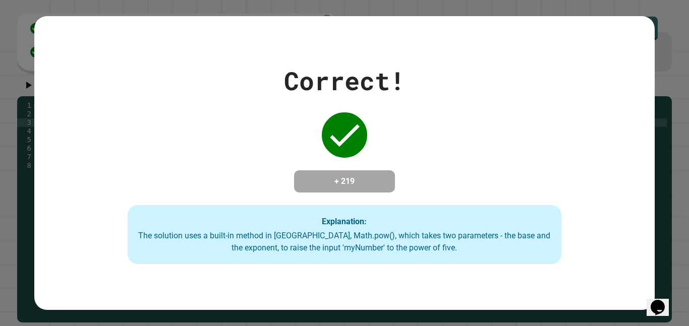
click at [479, 283] on div "Correct! + 219 Explanation: The solution uses a built-in method in [GEOGRAPHIC_…" at bounding box center [344, 162] width 620 height 293
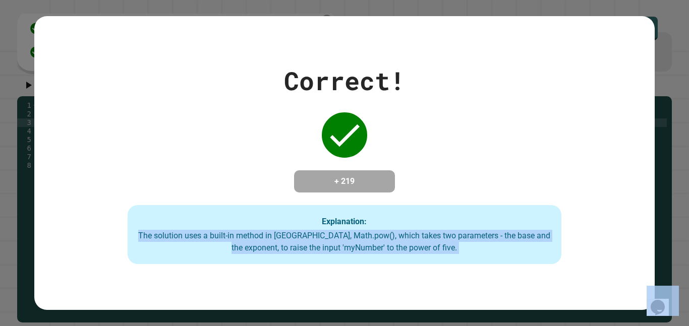
click at [479, 283] on div "Correct! + 219 Explanation: The solution uses a built-in method in [GEOGRAPHIC_…" at bounding box center [344, 162] width 620 height 293
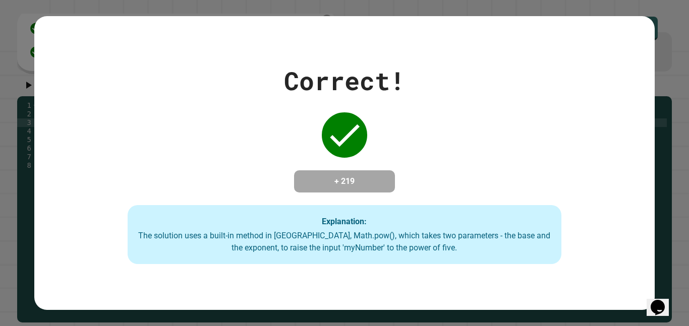
click at [479, 283] on div "Correct! + 219 Explanation: The solution uses a built-in method in [GEOGRAPHIC_…" at bounding box center [344, 162] width 620 height 293
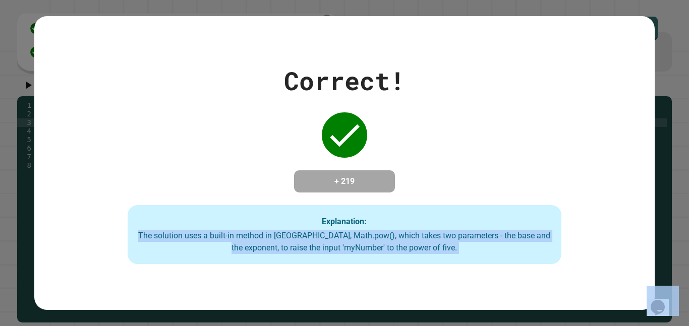
click at [276, 229] on div "Explanation: The solution uses a built-in method in [GEOGRAPHIC_DATA], Math.pow…" at bounding box center [345, 234] width 434 height 59
drag, startPoint x: 475, startPoint y: 254, endPoint x: 146, endPoint y: 227, distance: 330.3
click at [146, 227] on div "Explanation: The solution uses a built-in method in [GEOGRAPHIC_DATA], Math.pow…" at bounding box center [345, 234] width 434 height 59
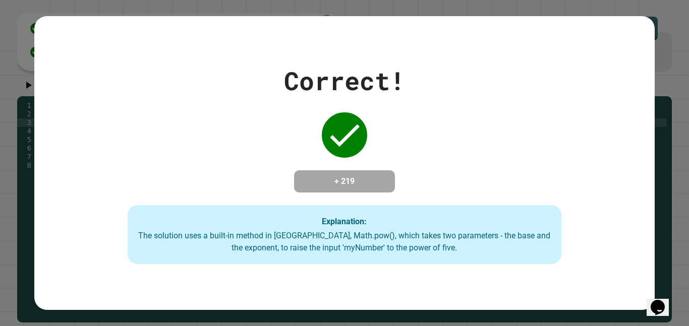
click at [146, 227] on div "Explanation: The solution uses a built-in method in [GEOGRAPHIC_DATA], Math.pow…" at bounding box center [345, 234] width 434 height 59
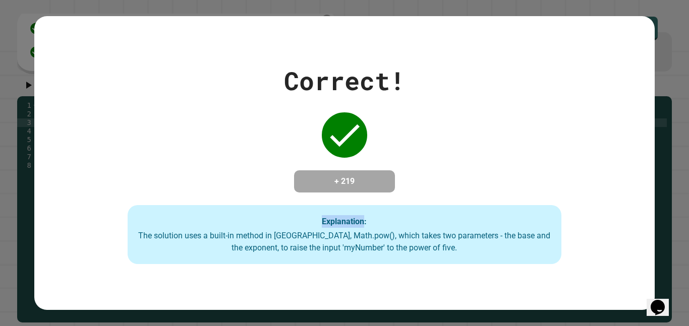
click at [146, 227] on div "Explanation: The solution uses a built-in method in [GEOGRAPHIC_DATA], Math.pow…" at bounding box center [345, 234] width 434 height 59
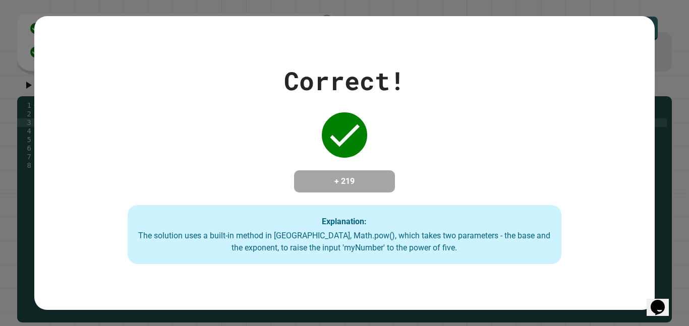
click at [146, 227] on div "Explanation: The solution uses a built-in method in [GEOGRAPHIC_DATA], Math.pow…" at bounding box center [345, 234] width 434 height 59
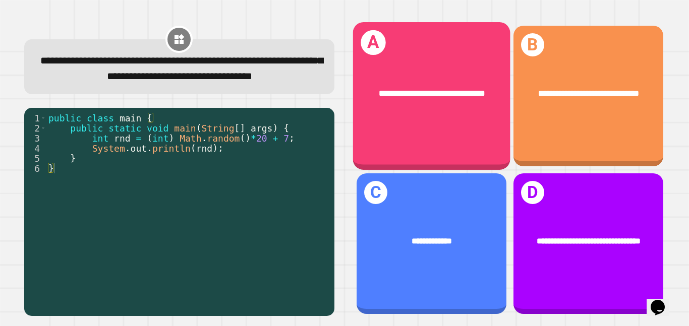
click at [426, 70] on div "**********" at bounding box center [430, 94] width 157 height 48
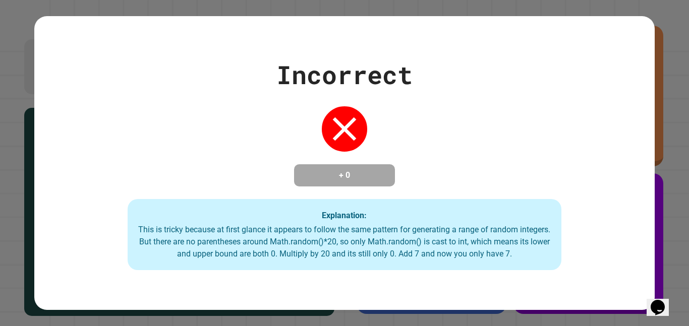
click at [435, 76] on div "Incorrect + 0 Explanation: This is tricky because at first glance it appears to…" at bounding box center [344, 163] width 620 height 215
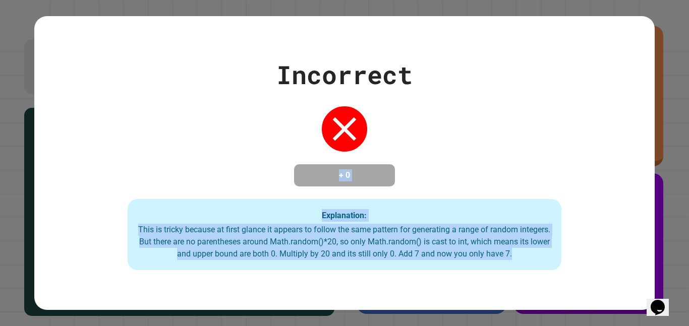
drag, startPoint x: 537, startPoint y: 263, endPoint x: 324, endPoint y: 180, distance: 228.1
click at [324, 180] on div "Incorrect + 0 Explanation: This is tricky because at first glance it appears to…" at bounding box center [344, 163] width 620 height 215
click at [325, 180] on h4 "+ 0" at bounding box center [344, 175] width 81 height 12
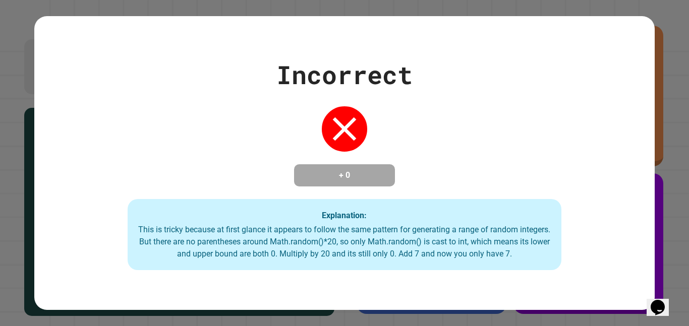
click at [325, 180] on h4 "+ 0" at bounding box center [344, 175] width 81 height 12
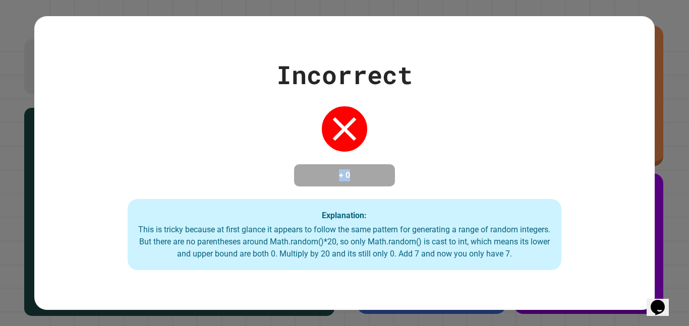
click at [325, 180] on h4 "+ 0" at bounding box center [344, 175] width 81 height 12
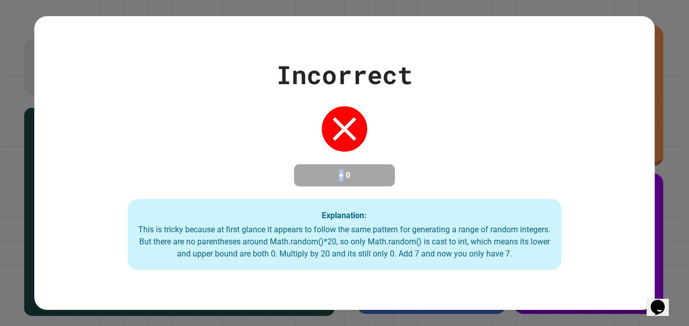
click at [325, 180] on h4 "+ 0" at bounding box center [344, 175] width 81 height 12
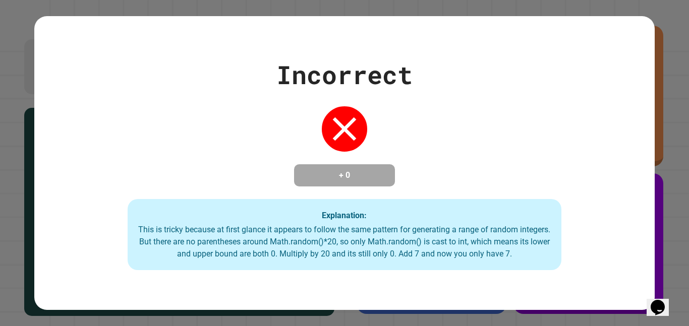
click at [325, 180] on h4 "+ 0" at bounding box center [344, 175] width 81 height 12
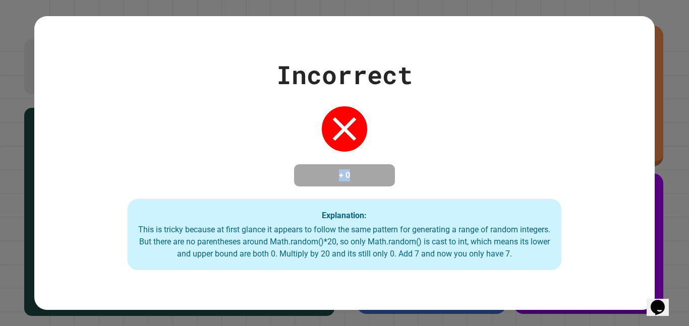
click at [325, 180] on h4 "+ 0" at bounding box center [344, 175] width 81 height 12
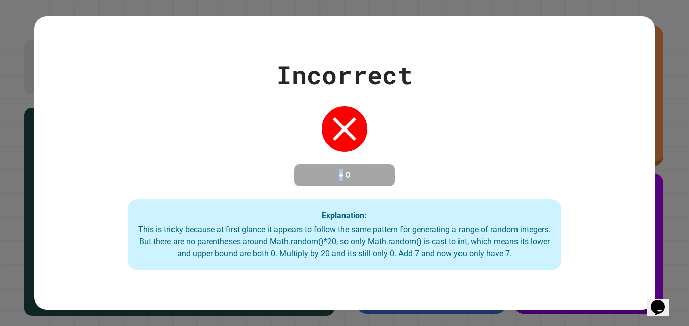
click at [325, 180] on h4 "+ 0" at bounding box center [344, 175] width 81 height 12
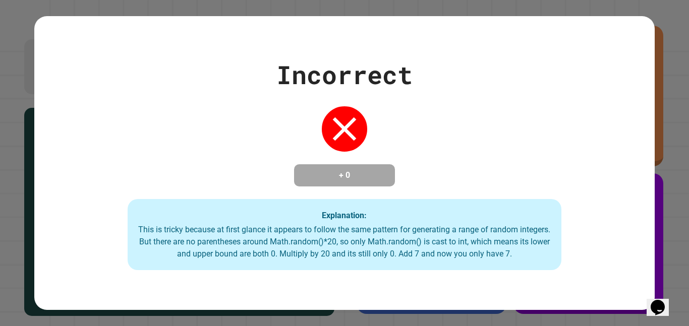
click at [325, 180] on h4 "+ 0" at bounding box center [344, 175] width 81 height 12
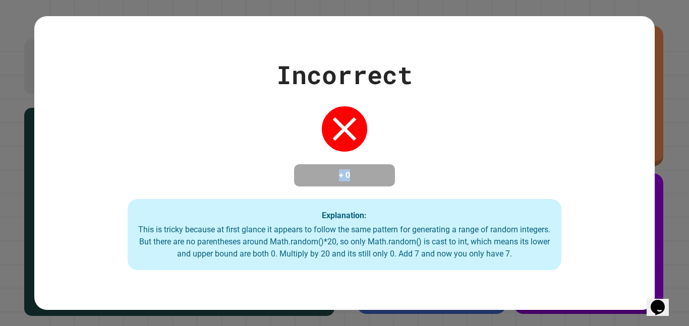
click at [325, 180] on h4 "+ 0" at bounding box center [344, 175] width 81 height 12
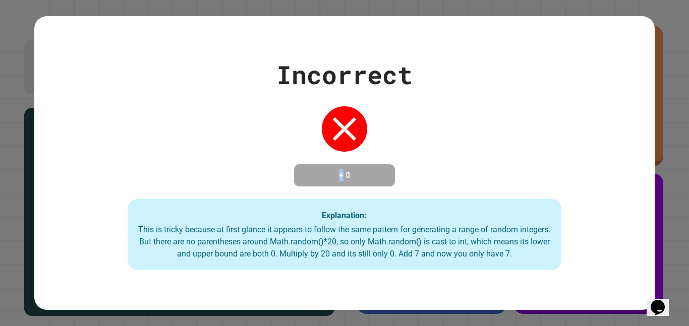
click at [325, 180] on h4 "+ 0" at bounding box center [344, 175] width 81 height 12
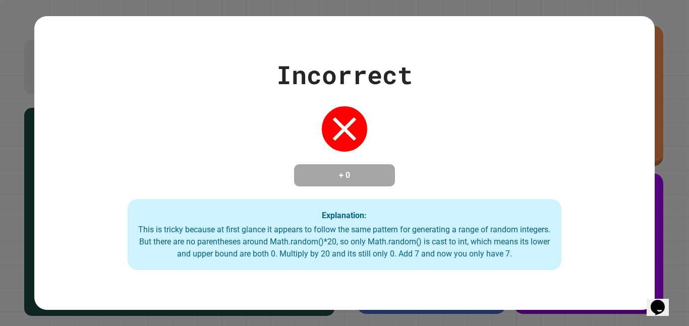
click at [325, 180] on h4 "+ 0" at bounding box center [344, 175] width 81 height 12
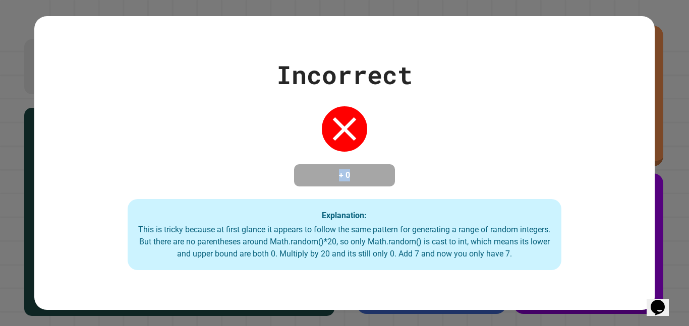
click at [325, 180] on h4 "+ 0" at bounding box center [344, 175] width 81 height 12
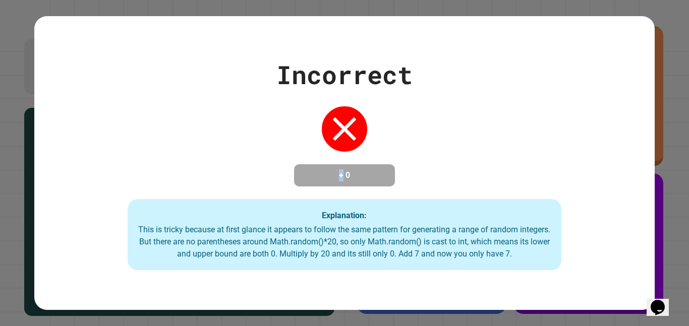
click at [325, 180] on h4 "+ 0" at bounding box center [344, 175] width 81 height 12
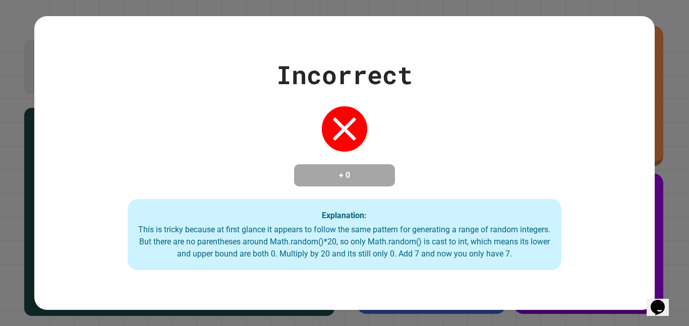
click at [325, 180] on h4 "+ 0" at bounding box center [344, 175] width 81 height 12
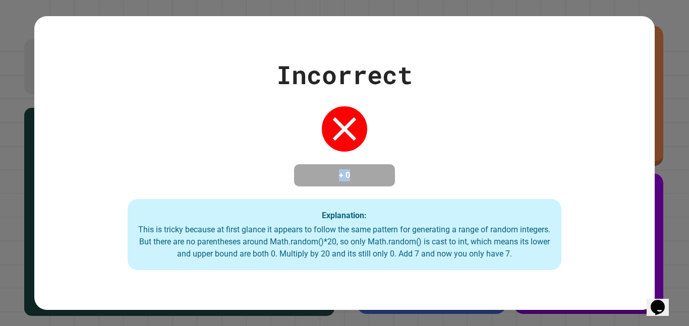
click at [325, 180] on h4 "+ 0" at bounding box center [344, 175] width 81 height 12
click at [339, 182] on h4 "+ 0" at bounding box center [344, 175] width 81 height 12
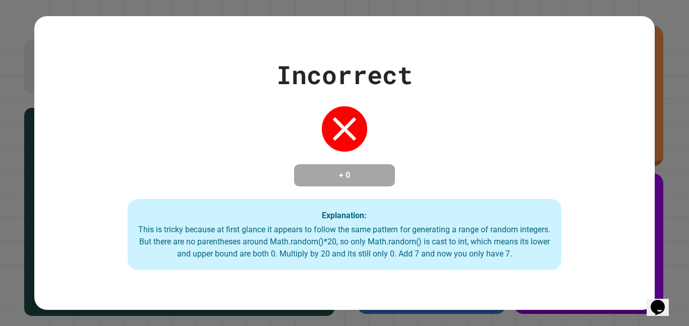
click at [339, 182] on h4 "+ 0" at bounding box center [344, 175] width 81 height 12
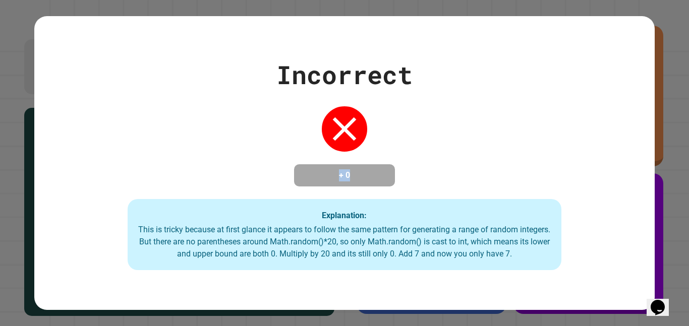
click at [339, 182] on h4 "+ 0" at bounding box center [344, 175] width 81 height 12
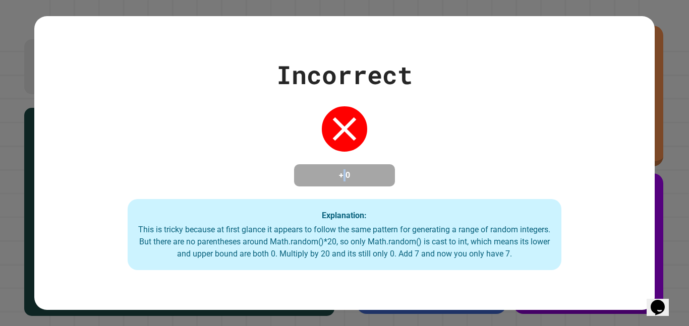
click at [339, 182] on h4 "+ 0" at bounding box center [344, 175] width 81 height 12
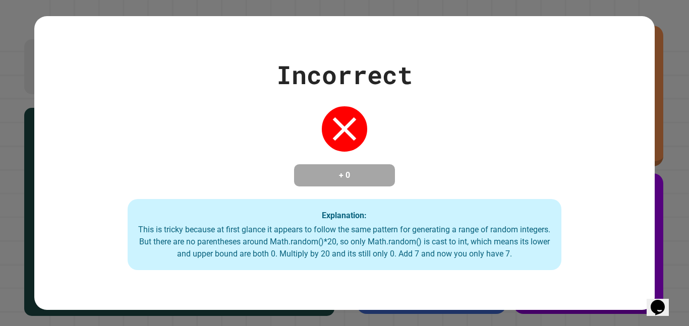
click at [339, 182] on h4 "+ 0" at bounding box center [344, 175] width 81 height 12
click at [370, 210] on div "Explanation: This is tricky because at first glance it appears to follow the sa…" at bounding box center [345, 235] width 434 height 72
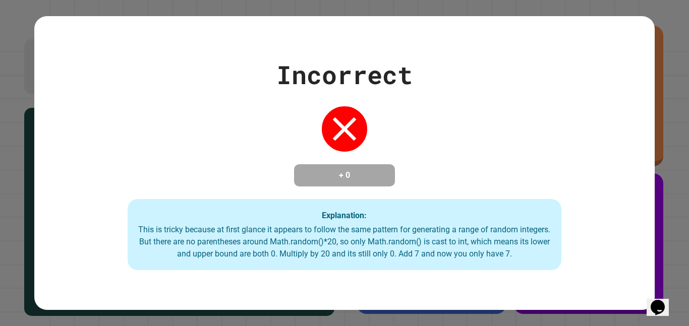
click at [370, 210] on div "Explanation: This is tricky because at first glance it appears to follow the sa…" at bounding box center [345, 235] width 434 height 72
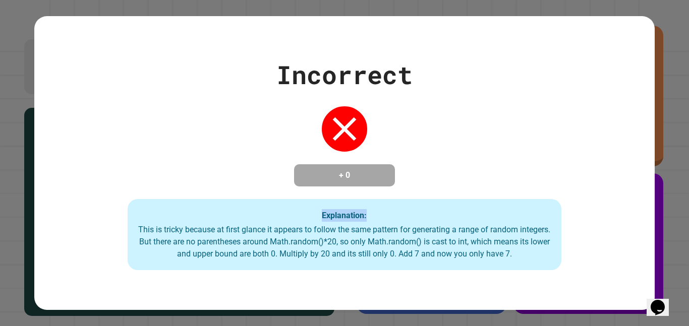
click at [370, 210] on div "Explanation: This is tricky because at first glance it appears to follow the sa…" at bounding box center [345, 235] width 434 height 72
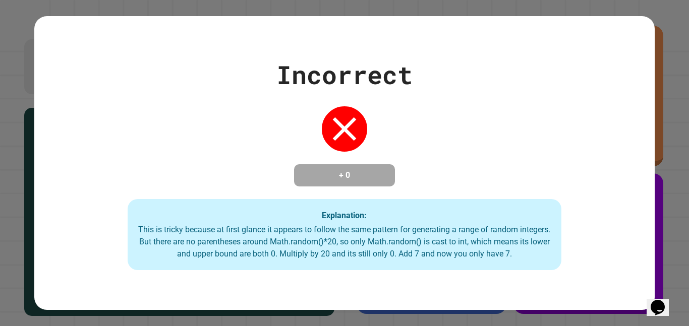
click at [370, 210] on div "Explanation: This is tricky because at first glance it appears to follow the sa…" at bounding box center [345, 235] width 434 height 72
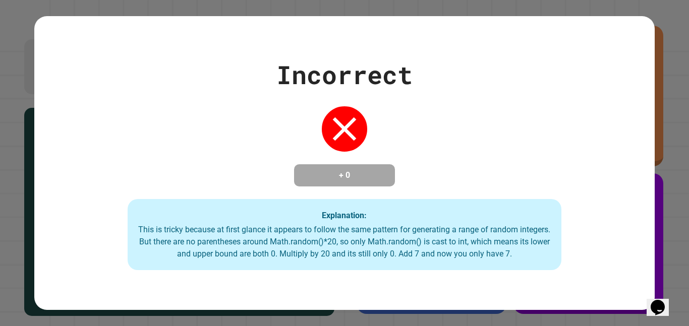
click at [370, 210] on div "Explanation: This is tricky because at first glance it appears to follow the sa…" at bounding box center [345, 235] width 434 height 72
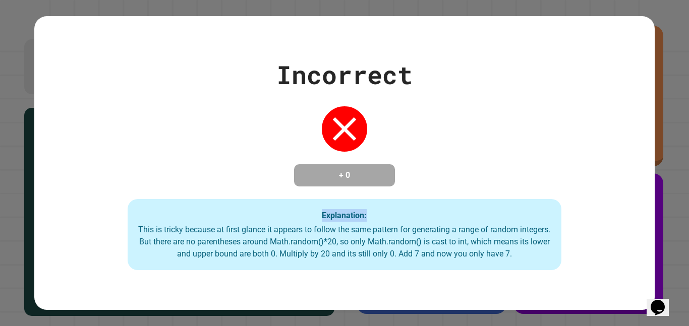
click at [370, 210] on div "Explanation: This is tricky because at first glance it appears to follow the sa…" at bounding box center [345, 235] width 434 height 72
click at [262, 146] on div "Incorrect + 0 Explanation: This is tricky because at first glance it appears to…" at bounding box center [344, 163] width 620 height 215
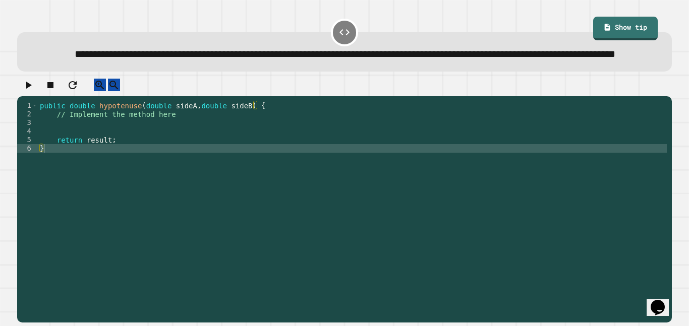
click at [193, 142] on div "public double hypotenuse ( double sideA , double sideB ) { // Implement the met…" at bounding box center [352, 199] width 629 height 197
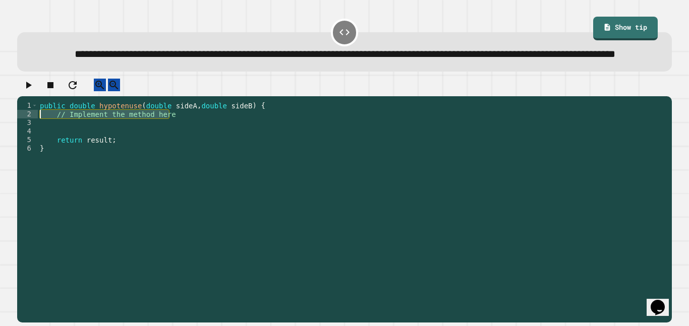
drag, startPoint x: 193, startPoint y: 142, endPoint x: 63, endPoint y: 140, distance: 130.1
click at [63, 140] on div "public double hypotenuse ( double sideA , double sideB ) { // Implement the met…" at bounding box center [352, 199] width 629 height 197
type textarea "**********"
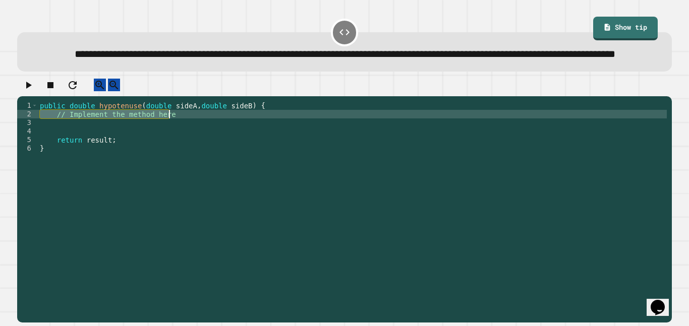
type textarea "**********"
click at [178, 141] on div "public double hypotenuse ( double sideA , double sideB ) { // Implement the met…" at bounding box center [352, 191] width 629 height 180
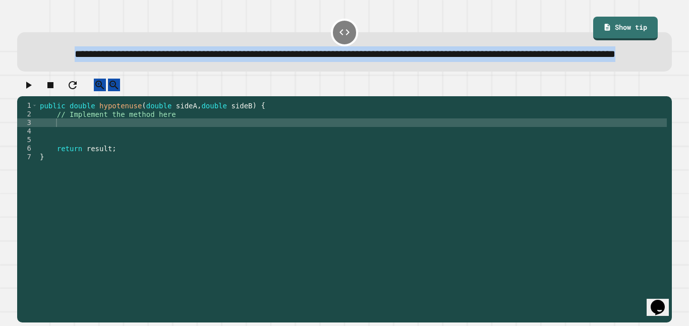
drag, startPoint x: 464, startPoint y: 73, endPoint x: 0, endPoint y: 13, distance: 468.2
click at [0, 13] on div "**********" at bounding box center [344, 163] width 689 height 326
click at [117, 55] on span "**********" at bounding box center [345, 54] width 540 height 10
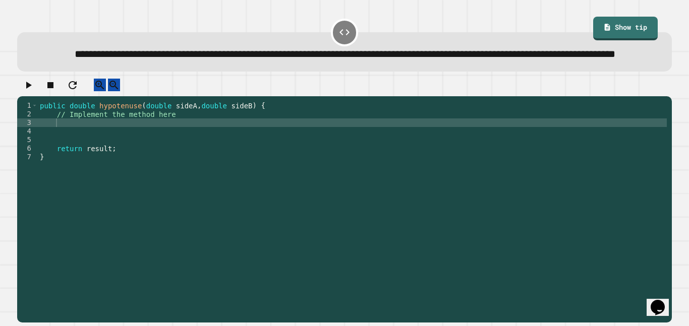
click at [105, 151] on div "public double hypotenuse ( double sideA , double sideB ) { // Implement the met…" at bounding box center [352, 199] width 629 height 197
type textarea "*"
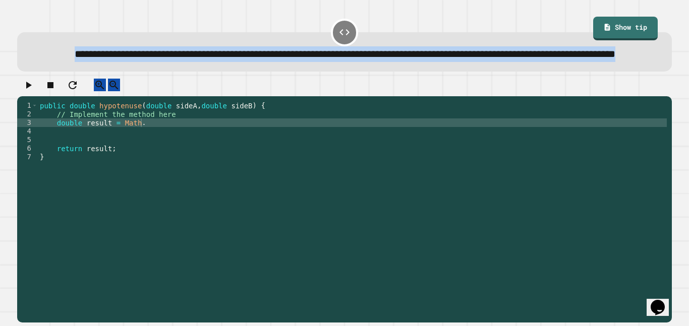
drag, startPoint x: 463, startPoint y: 75, endPoint x: 31, endPoint y: 12, distance: 436.6
click at [31, 12] on div "**********" at bounding box center [344, 163] width 689 height 326
copy span "**********"
click at [221, 72] on div "**********" at bounding box center [344, 51] width 654 height 39
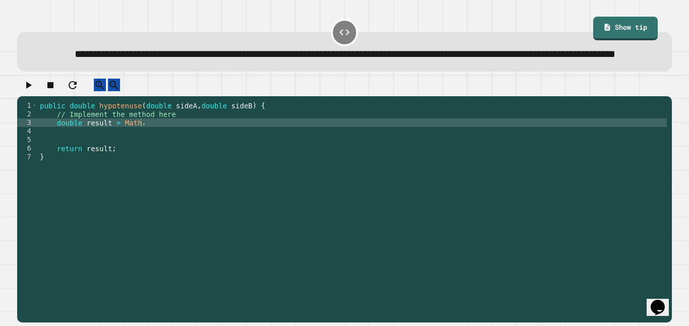
click at [152, 148] on div "public double hypotenuse ( double sideA , double sideB ) { // Implement the met…" at bounding box center [352, 199] width 629 height 197
click at [32, 91] on icon "button" at bounding box center [28, 85] width 12 height 12
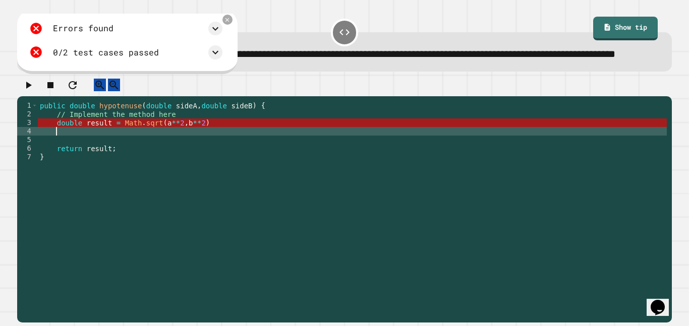
click at [149, 157] on div "public double hypotenuse ( double sideA , double sideB ) { // Implement the met…" at bounding box center [352, 199] width 629 height 197
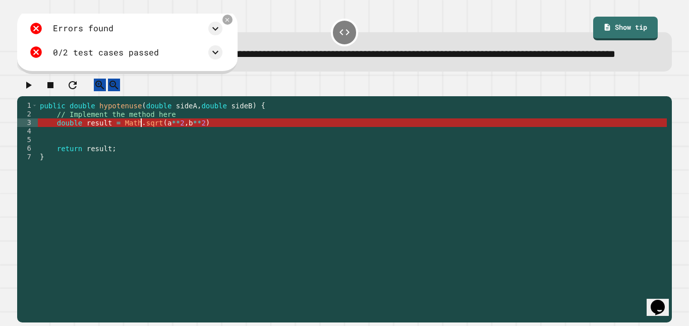
click at [143, 149] on div "public double hypotenuse ( double sideA , double sideB ) { // Implement the met…" at bounding box center [352, 199] width 629 height 197
click at [82, 149] on div "public double hypotenuse ( double sideA , double sideB ) { // Implement the met…" at bounding box center [352, 199] width 629 height 197
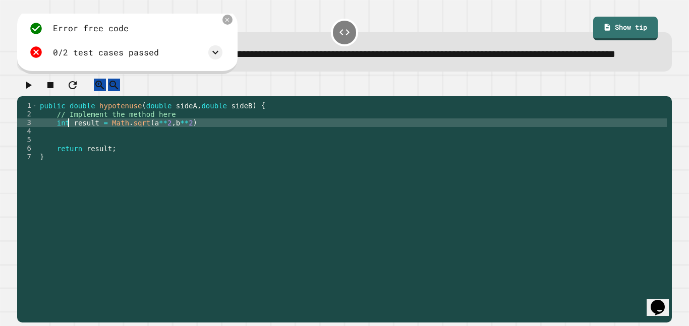
scroll to position [0, 4]
click at [24, 91] on button "button" at bounding box center [28, 85] width 12 height 13
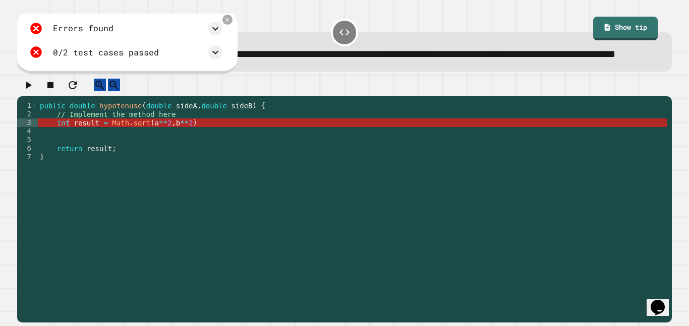
click at [157, 149] on div "public double hypotenuse ( double sideA , double sideB ) { // Implement the met…" at bounding box center [352, 199] width 629 height 197
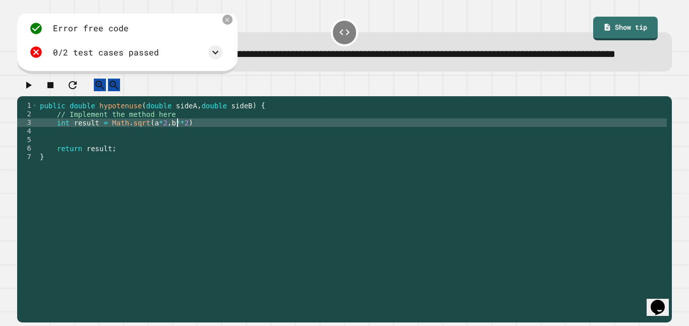
click at [177, 148] on div "public double hypotenuse ( double sideA , double sideB ) { // Implement the met…" at bounding box center [352, 199] width 629 height 197
click at [28, 96] on div at bounding box center [344, 88] width 654 height 18
click at [34, 91] on icon "button" at bounding box center [28, 85] width 12 height 12
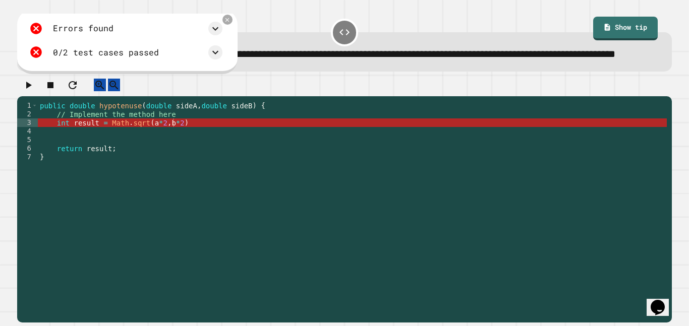
click at [160, 148] on div "public double hypotenuse ( double sideA , double sideB ) { // Implement the met…" at bounding box center [352, 199] width 629 height 197
click at [231, 24] on icon at bounding box center [227, 20] width 8 height 8
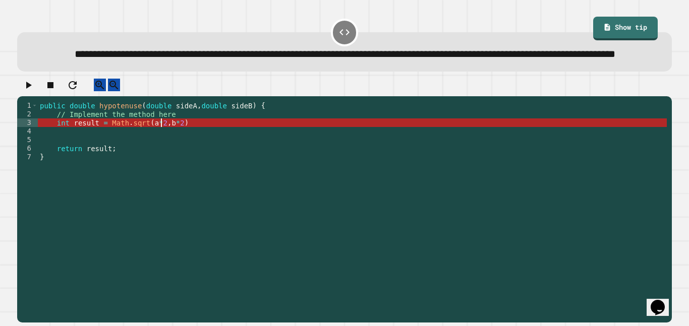
click at [160, 150] on div "public double hypotenuse ( double sideA , double sideB ) { // Implement the met…" at bounding box center [352, 199] width 629 height 197
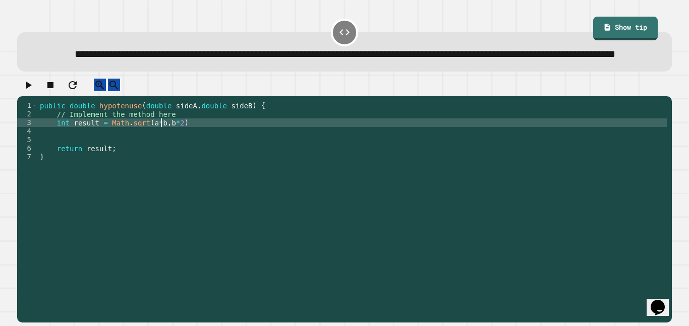
click at [180, 150] on div "public double hypotenuse ( double sideA , double sideB ) { // Implement the met…" at bounding box center [352, 199] width 629 height 197
click at [32, 91] on icon "button" at bounding box center [28, 85] width 12 height 12
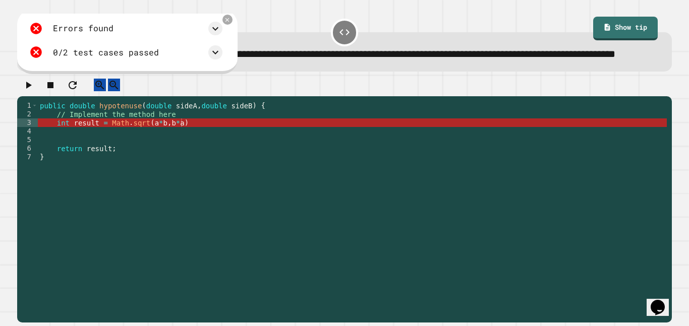
click at [217, 141] on div "public double hypotenuse ( double sideA , double sideB ) { // Implement the met…" at bounding box center [352, 199] width 629 height 197
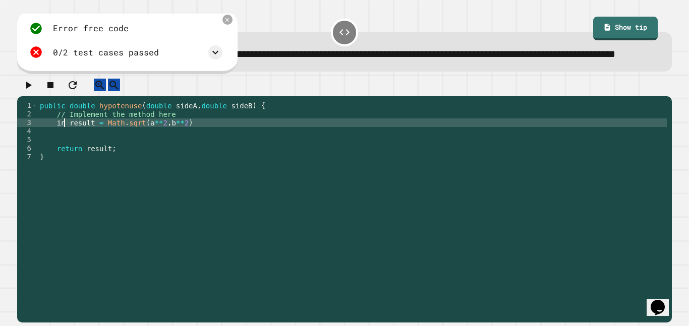
scroll to position [0, 4]
click at [34, 91] on button "button" at bounding box center [28, 85] width 12 height 13
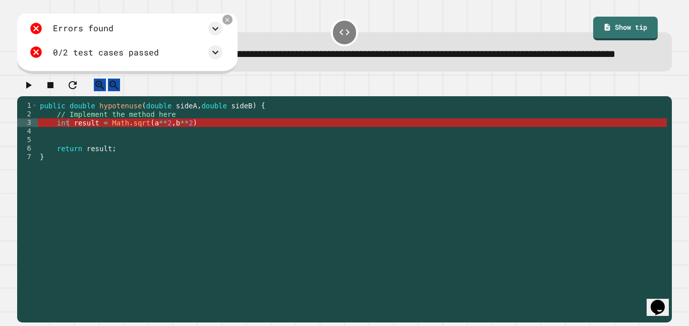
click at [68, 151] on div "public double hypotenuse ( double sideA , double sideB ) { // Implement the met…" at bounding box center [352, 199] width 629 height 197
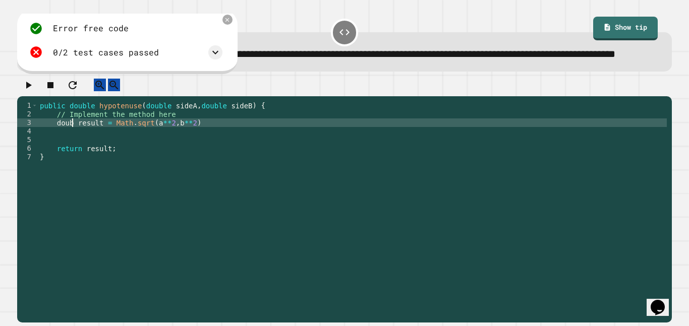
scroll to position [0, 6]
click at [32, 89] on icon "button" at bounding box center [29, 85] width 6 height 7
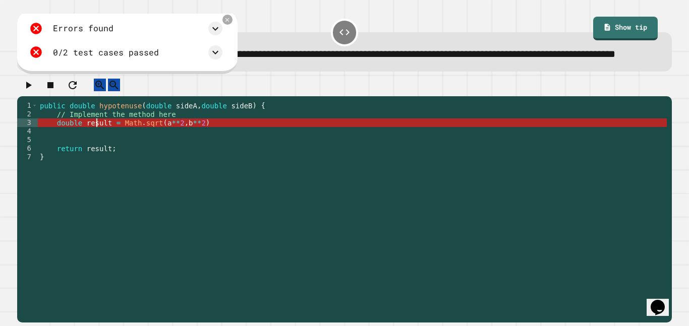
click at [95, 146] on div "public double hypotenuse ( double sideA , double sideB ) { // Implement the met…" at bounding box center [352, 199] width 629 height 197
click at [165, 147] on div "public double hypotenuse ( double sideA , double sideB ) { // Implement the met…" at bounding box center [352, 199] width 629 height 197
click at [170, 148] on div "public double hypotenuse ( double sideA , double sideB ) { // Implement the met…" at bounding box center [352, 199] width 629 height 197
click at [176, 149] on div "public double hypotenuse ( double sideA , double sideB ) { // Implement the met…" at bounding box center [352, 199] width 629 height 197
click at [193, 147] on div "public double hypotenuse ( double sideA , double sideB ) { // Implement the met…" at bounding box center [352, 199] width 629 height 197
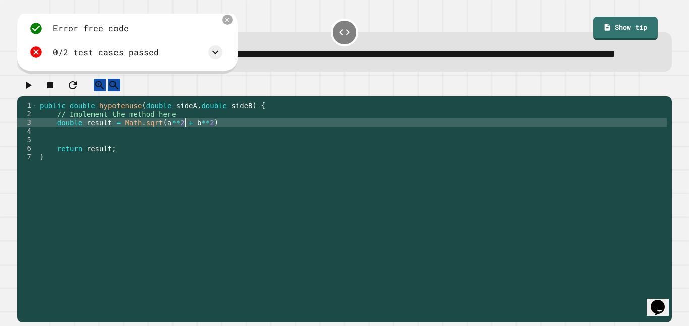
scroll to position [0, 19]
type textarea "**********"
click at [32, 89] on icon "button" at bounding box center [29, 85] width 6 height 7
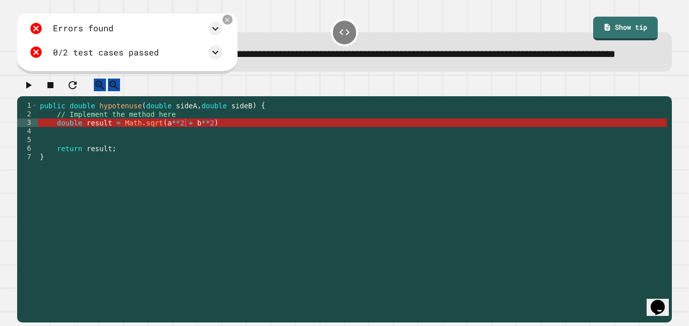
click at [187, 151] on div "public double hypotenuse ( double sideA , double sideB ) { // Implement the met…" at bounding box center [352, 199] width 629 height 197
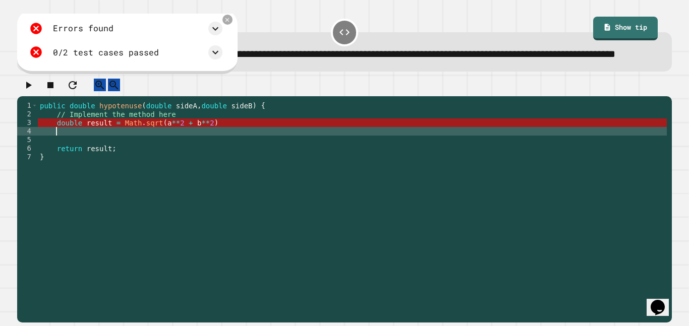
click at [78, 152] on div "public double hypotenuse ( double sideA , double sideB ) { // Implement the met…" at bounding box center [352, 199] width 629 height 197
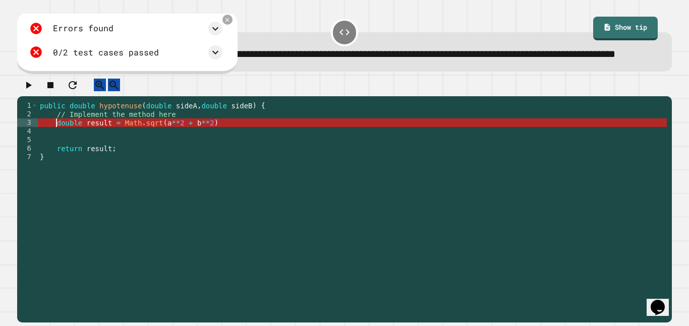
click at [79, 149] on div "public double hypotenuse ( double sideA , double sideB ) { // Implement the met…" at bounding box center [352, 199] width 629 height 197
click at [217, 150] on div "public double hypotenuse ( double sideA , double sideB ) { // Implement the met…" at bounding box center [352, 199] width 629 height 197
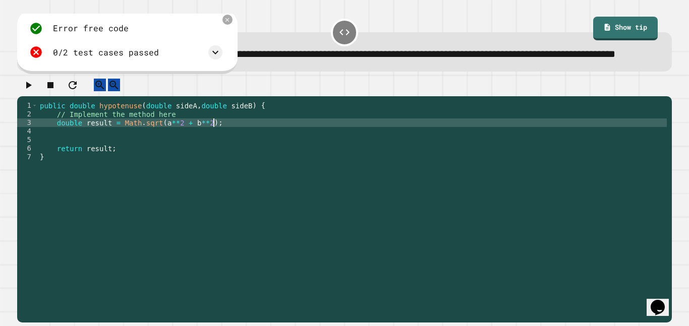
scroll to position [0, 21]
click at [175, 147] on div "public double hypotenuse ( double sideA , double sideB ) { // Implement the met…" at bounding box center [352, 199] width 629 height 197
click at [161, 147] on div "public double hypotenuse ( double sideA , double sideB ) { // Implement the met…" at bounding box center [352, 199] width 629 height 197
click at [207, 148] on div "public double hypotenuse ( double sideA , double sideB ) { // Implement the met…" at bounding box center [352, 199] width 629 height 197
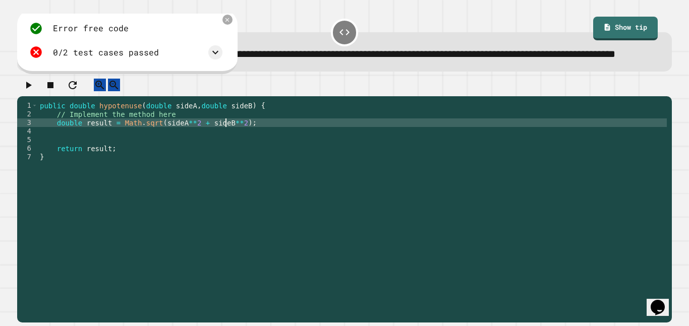
scroll to position [0, 24]
type textarea "**********"
click at [26, 91] on button "button" at bounding box center [28, 85] width 12 height 13
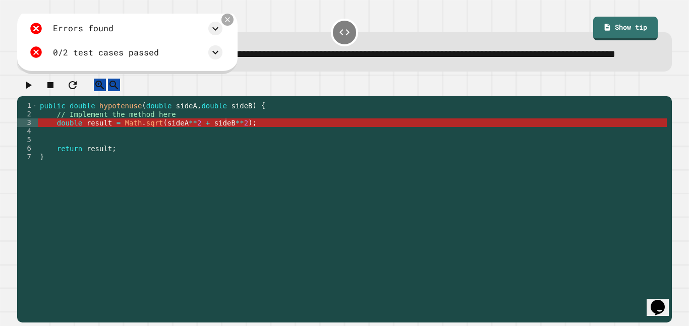
click at [230, 24] on icon at bounding box center [227, 20] width 8 height 8
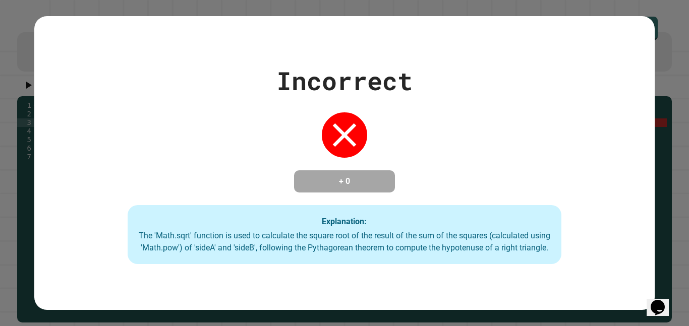
click at [312, 182] on h4 "+ 0" at bounding box center [344, 181] width 81 height 12
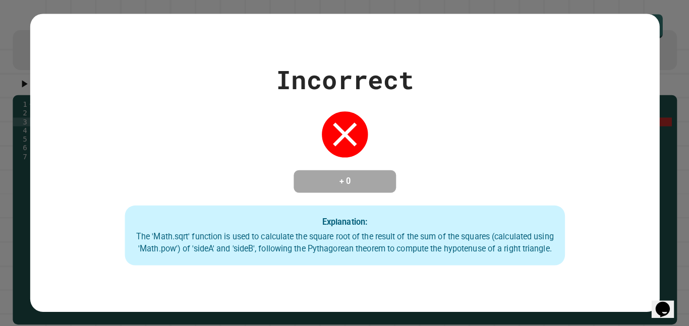
scroll to position [0, 0]
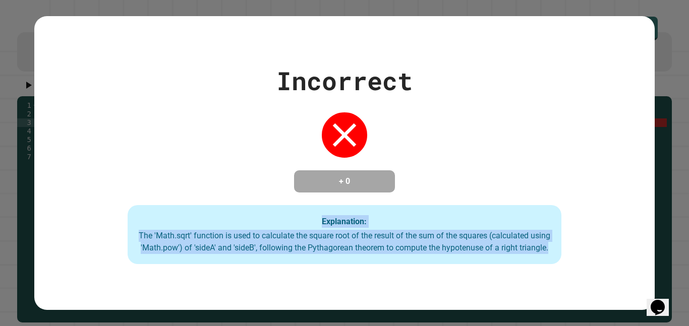
drag, startPoint x: 374, startPoint y: 265, endPoint x: 145, endPoint y: 219, distance: 233.4
click at [145, 219] on div "Explanation: The 'Math.sqrt' function is used to calculate the square root of t…" at bounding box center [345, 234] width 434 height 59
click at [239, 254] on div "The 'Math.sqrt' function is used to calculate the square root of the result of …" at bounding box center [345, 242] width 414 height 24
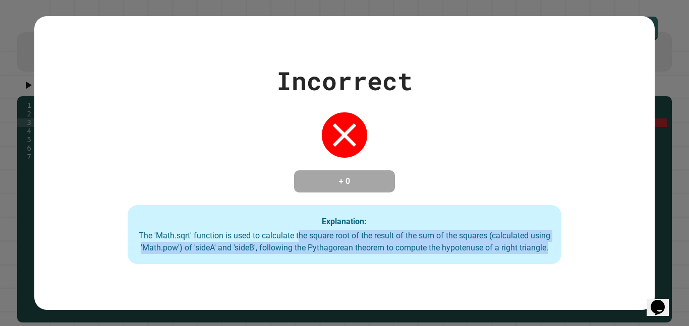
drag, startPoint x: 311, startPoint y: 228, endPoint x: 396, endPoint y: 253, distance: 88.9
click at [396, 253] on div "Explanation: The 'Math.sqrt' function is used to calculate the square root of t…" at bounding box center [345, 234] width 434 height 59
click at [395, 254] on div "The 'Math.sqrt' function is used to calculate the square root of the result of …" at bounding box center [345, 242] width 414 height 24
